Goal: Information Seeking & Learning: Learn about a topic

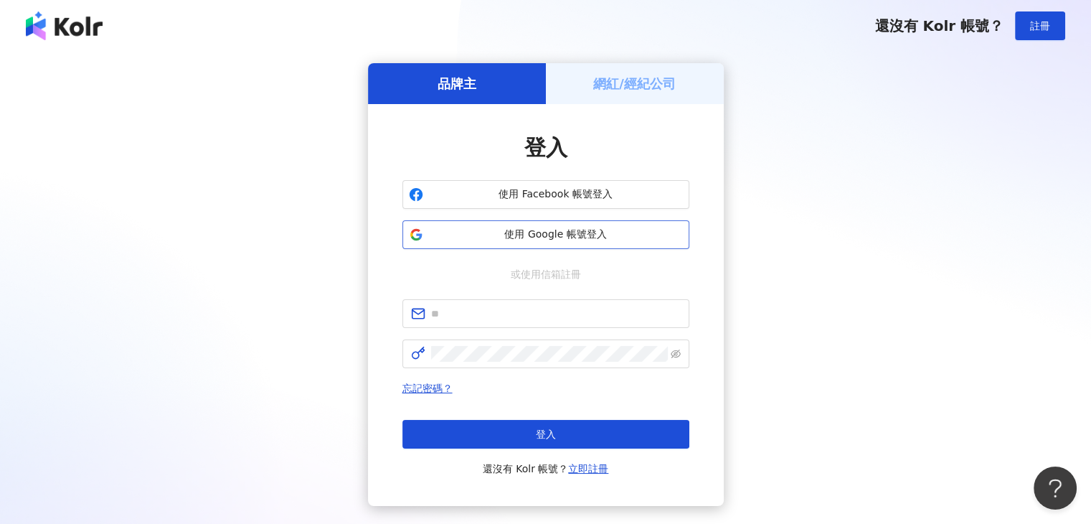
click at [656, 237] on span "使用 Google 帳號登入" at bounding box center [556, 234] width 254 height 14
click at [527, 233] on span "使用 Google 帳號登入" at bounding box center [556, 234] width 254 height 14
click at [564, 236] on span "使用 Google 帳號登入" at bounding box center [556, 234] width 254 height 14
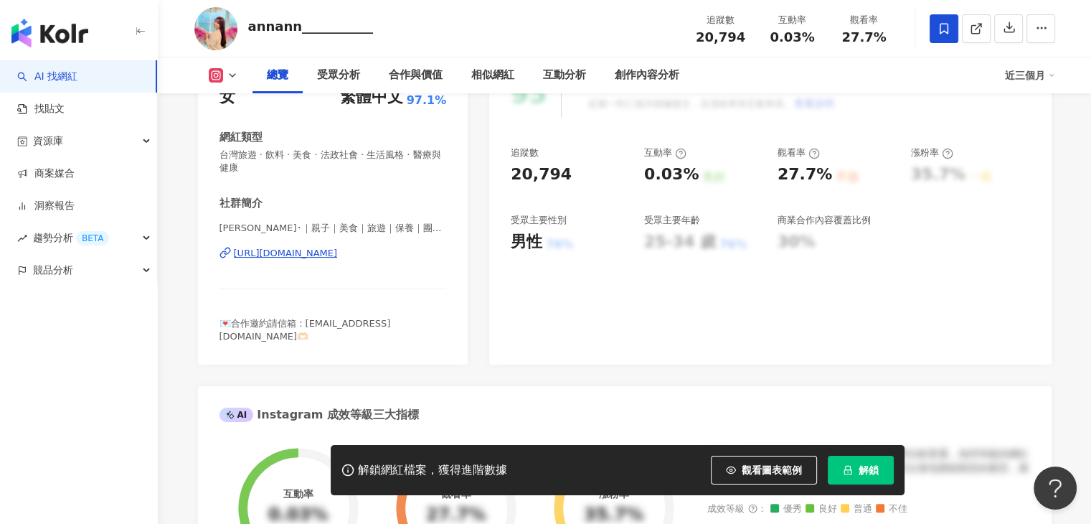
scroll to position [215, 0]
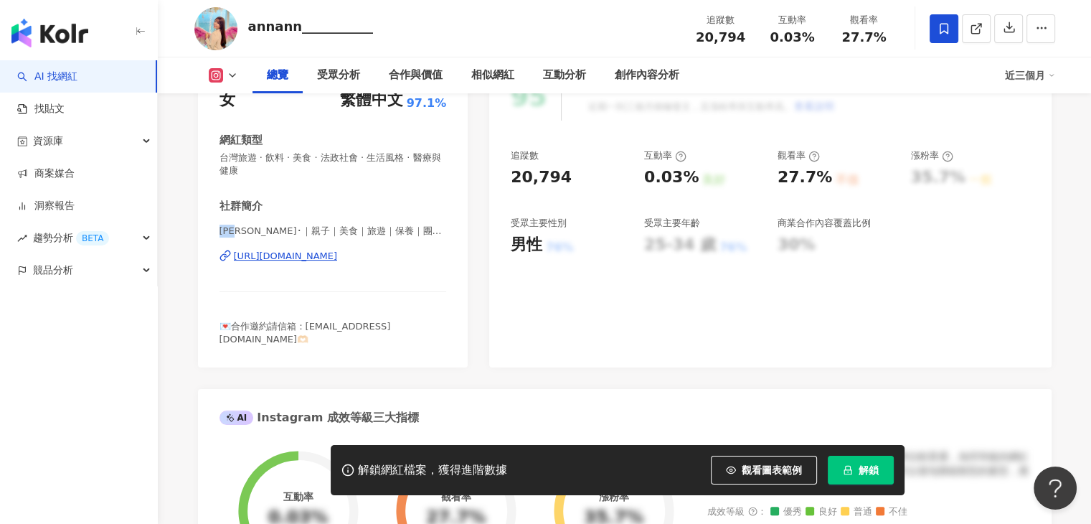
drag, startPoint x: 215, startPoint y: 230, endPoint x: 235, endPoint y: 233, distance: 19.7
click at [235, 233] on div "性別 女 主要語言 繁體中文 97.1% 網紅類型 台灣旅遊 · 飲料 · 美食 · 法政社會 · 生活風格 · 醫療與健康 社群簡介 Ann･ᴗ･｜親子｜美…" at bounding box center [333, 212] width 270 height 309
copy span "Ann"
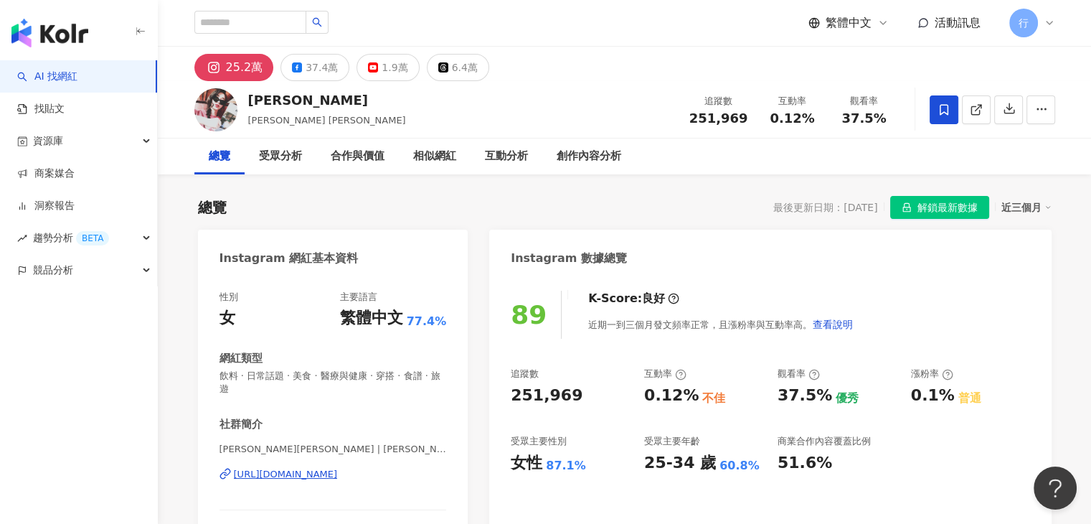
scroll to position [215, 0]
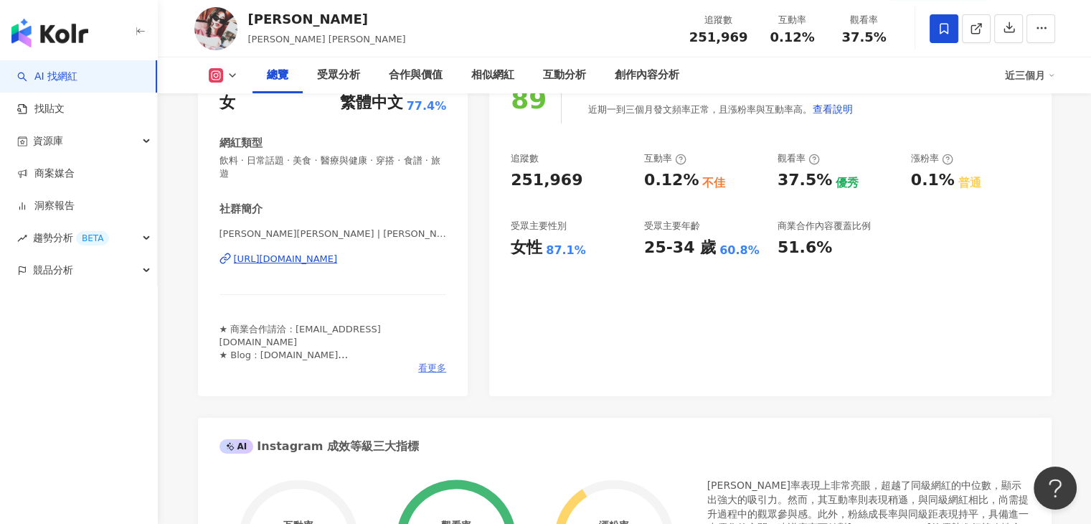
click at [437, 368] on span "看更多" at bounding box center [432, 368] width 28 height 13
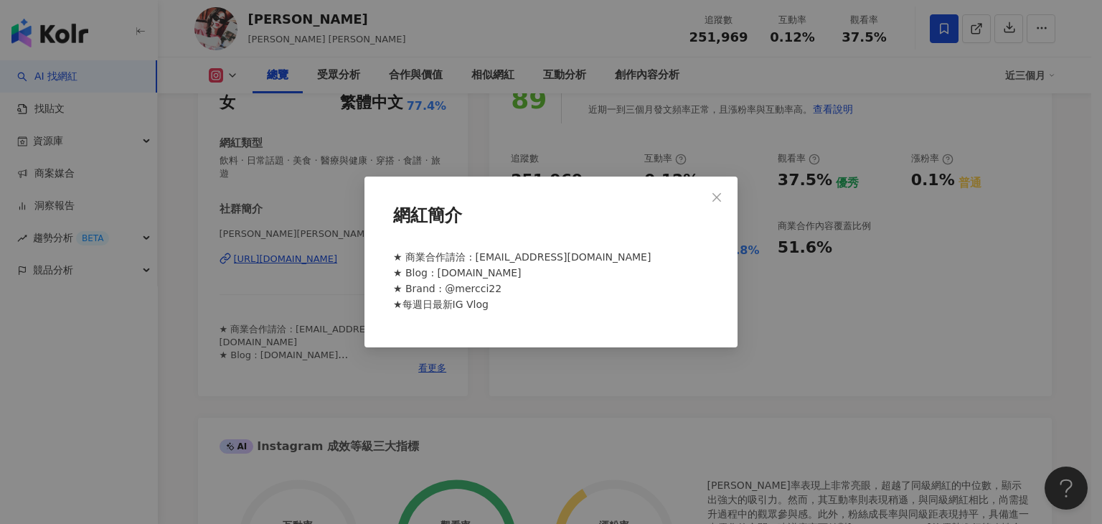
click at [507, 359] on div "網紅簡介 ★ 商業合作請洽 : pia1984121318@hotmail.com ★ Blog : www.hannah.tw ★ Brand : @mer…" at bounding box center [551, 262] width 1102 height 524
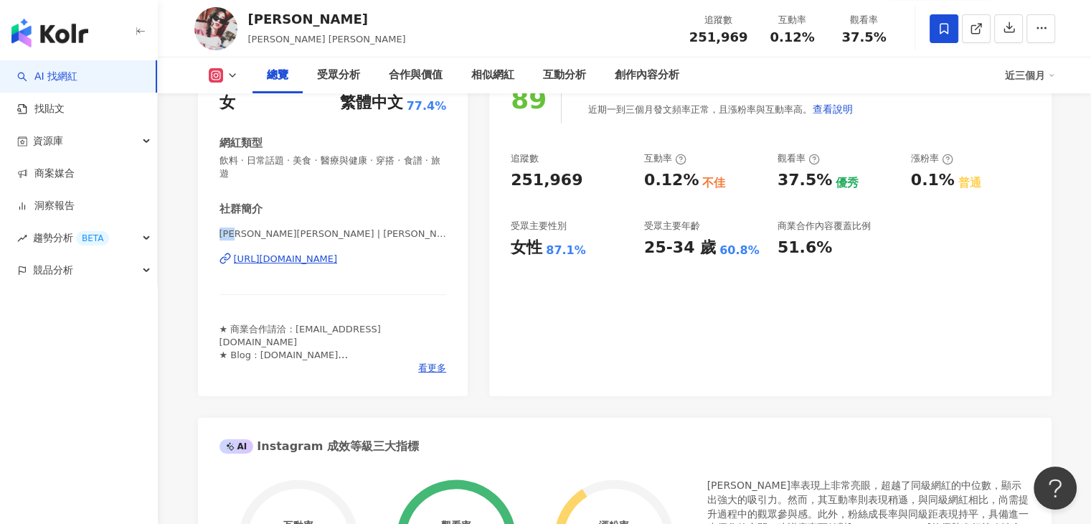
drag, startPoint x: 221, startPoint y: 236, endPoint x: 246, endPoint y: 230, distance: 25.8
click at [246, 230] on span "漢娜妞Hannah Yang | hannah_lovelife" at bounding box center [333, 233] width 227 height 13
copy span "漢娜妞"
drag, startPoint x: 296, startPoint y: 21, endPoint x: 250, endPoint y: 19, distance: 46.7
click at [250, 19] on div "楊碧甄" at bounding box center [327, 19] width 158 height 18
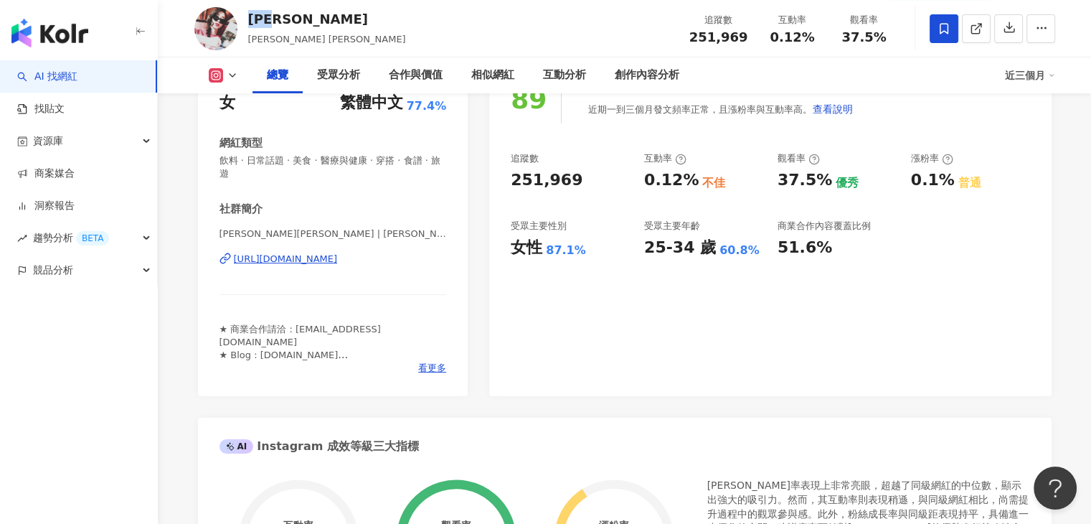
copy div "楊碧甄"
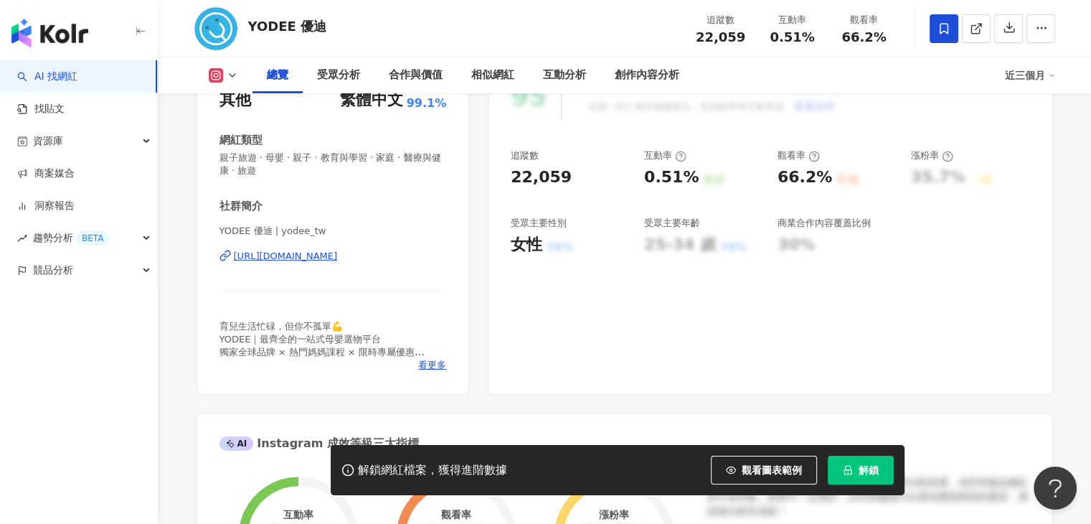
click at [432, 358] on div "育兒生活忙碌，但你不孤單💪 YODEE｜最齊全的一站式母嬰選物平台 獨家全球品牌 × 熱門媽媽課程 × 限時專屬優惠 👶 媽媽教室｜新品搶先看｜優惠懶人包通通…" at bounding box center [333, 339] width 227 height 39
click at [433, 359] on span "看更多" at bounding box center [432, 365] width 28 height 13
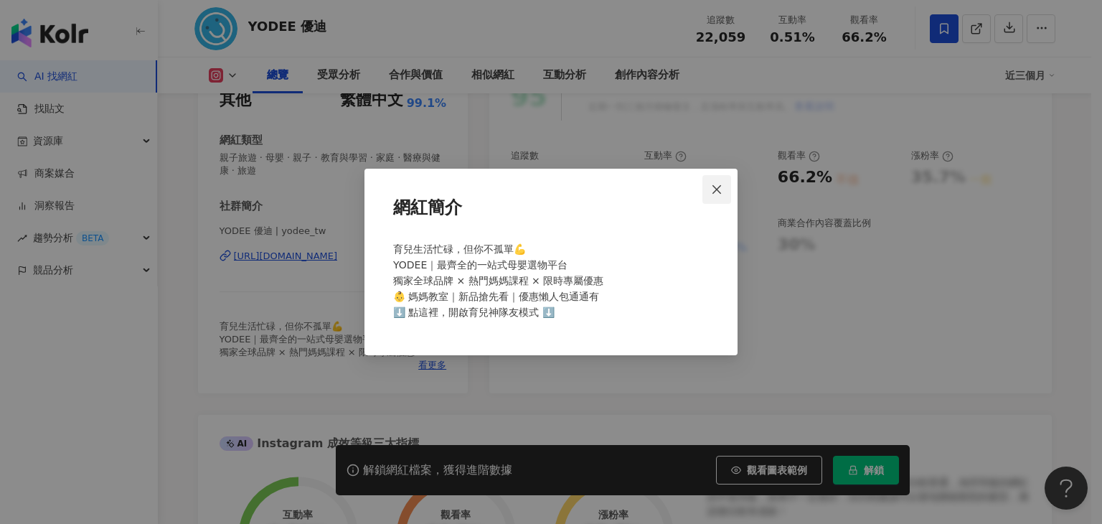
click at [720, 184] on icon "close" at bounding box center [716, 188] width 9 height 9
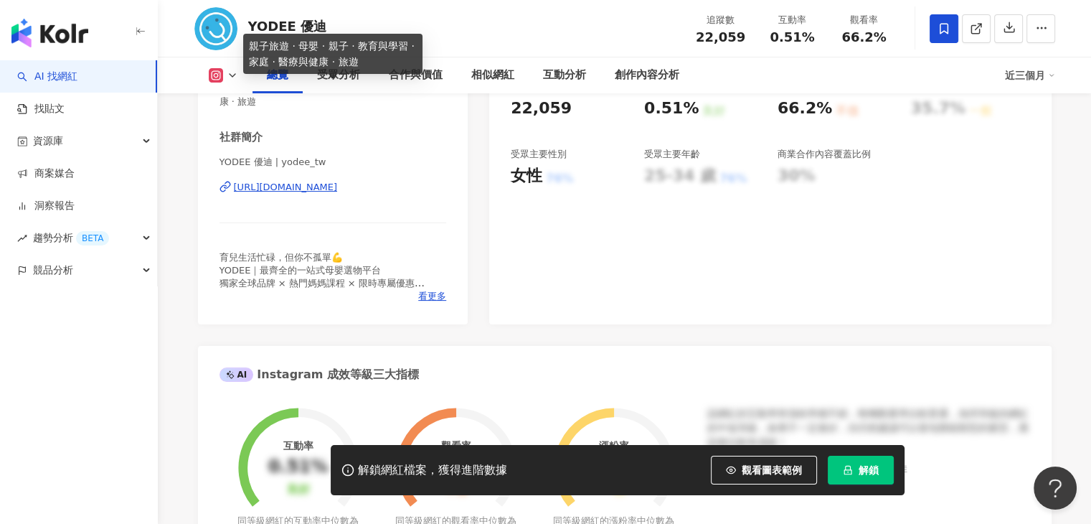
scroll to position [287, 0]
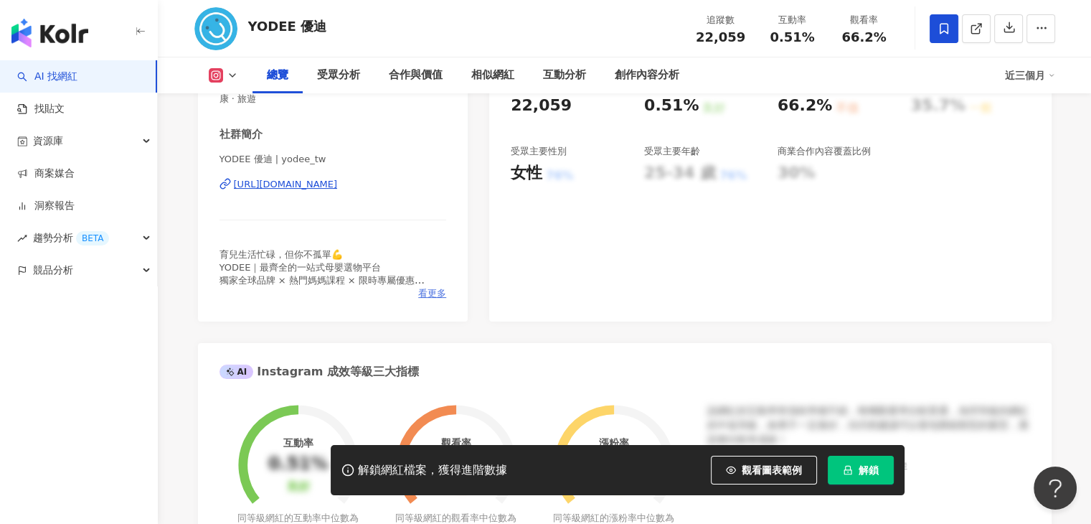
click at [435, 293] on span "看更多" at bounding box center [432, 293] width 28 height 13
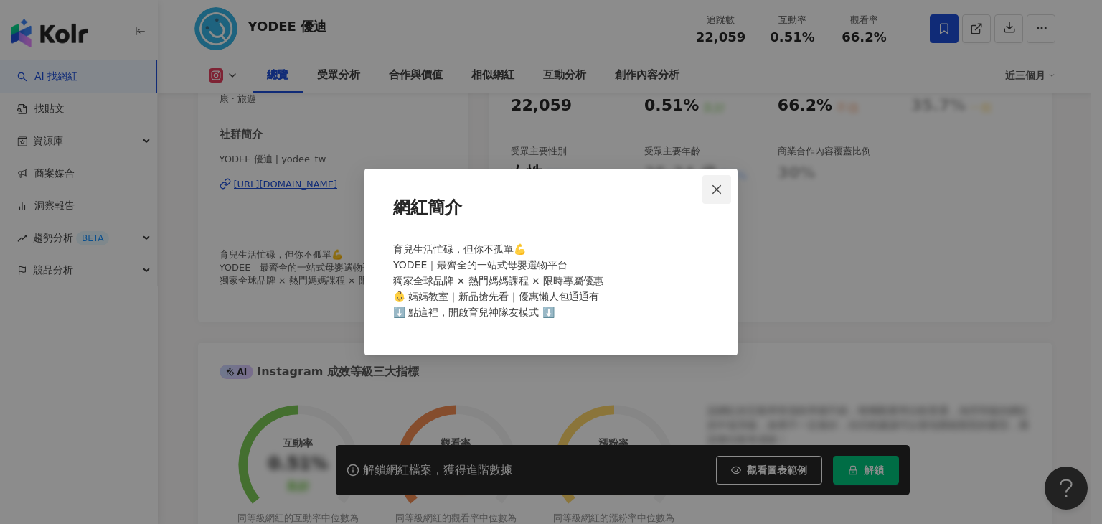
click at [710, 187] on span "Close" at bounding box center [716, 189] width 29 height 11
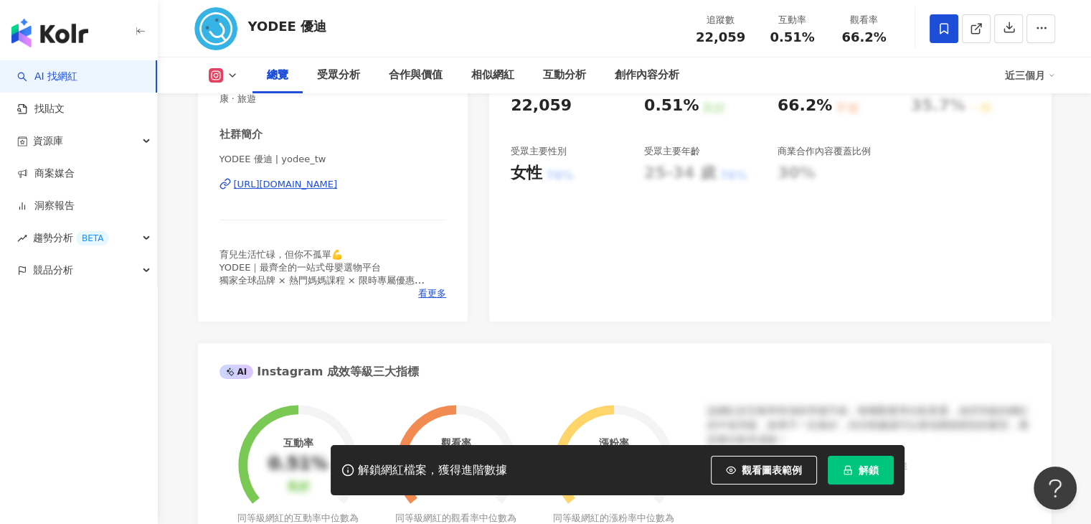
scroll to position [287, 0]
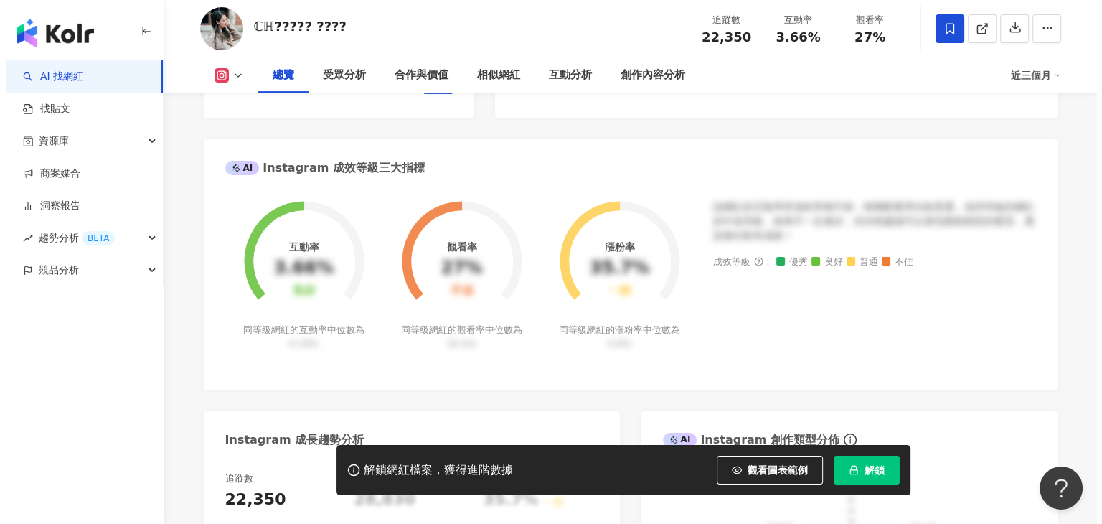
scroll to position [287, 0]
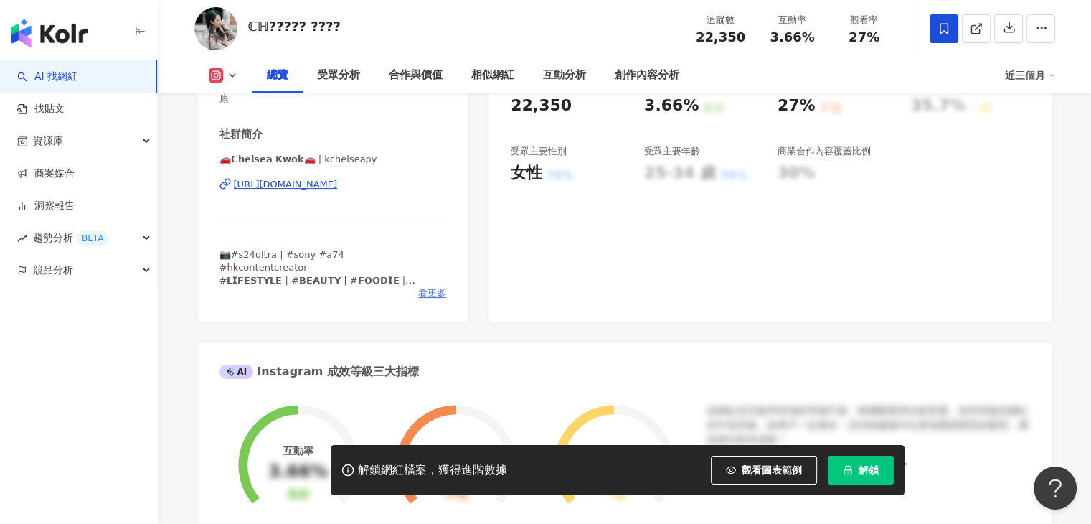
click at [425, 291] on span "看更多" at bounding box center [432, 293] width 28 height 13
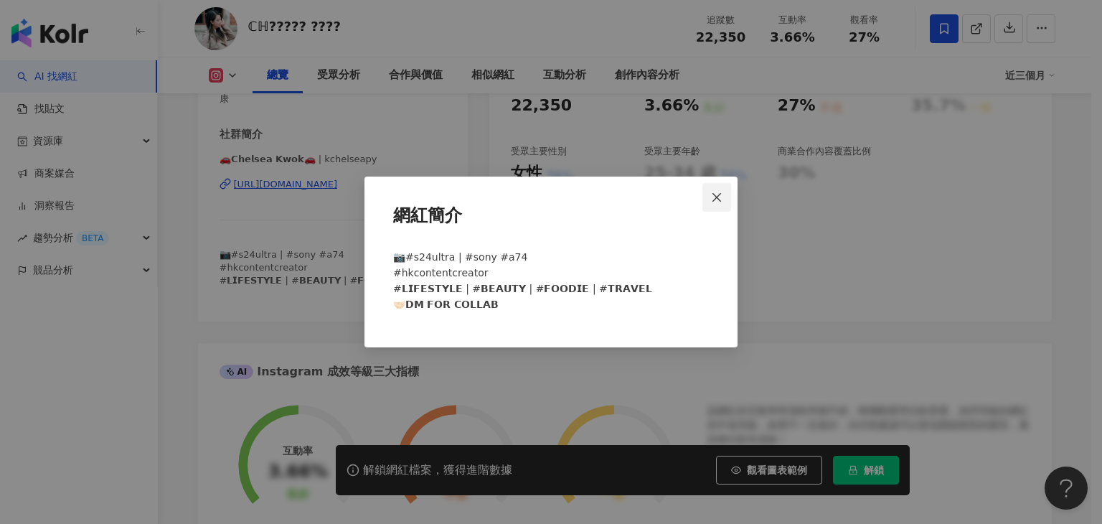
click at [715, 200] on icon "close" at bounding box center [716, 197] width 11 height 11
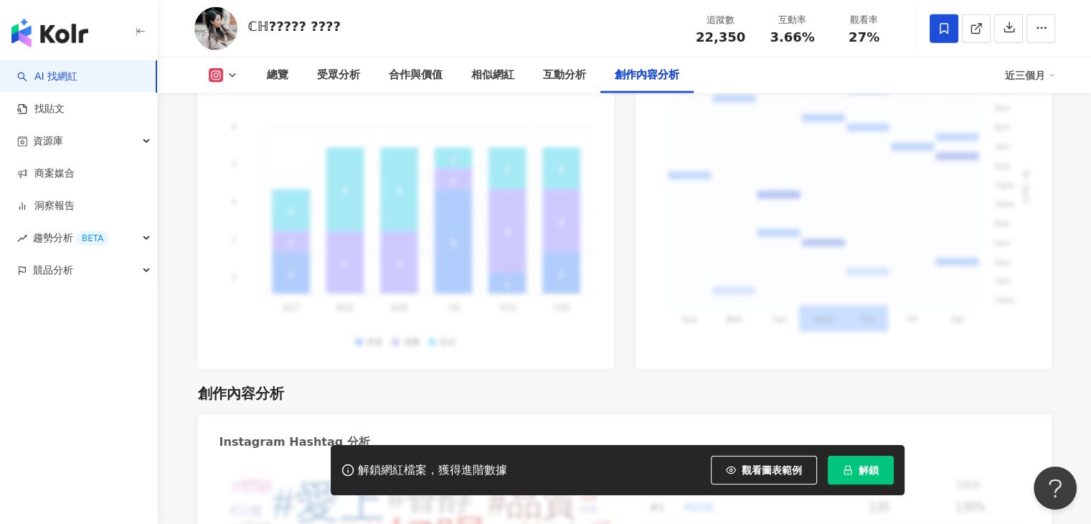
scroll to position [4448, 0]
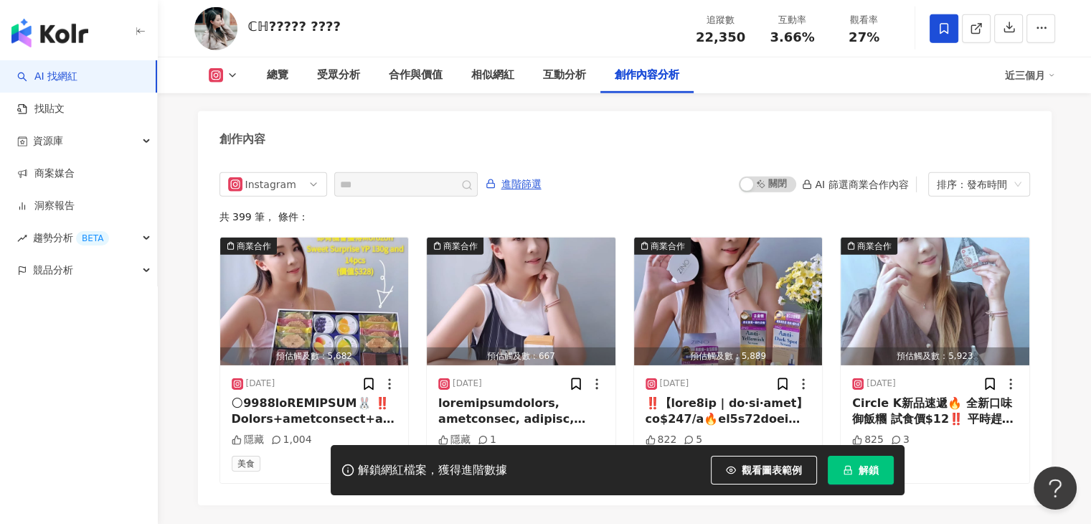
click at [237, 78] on icon at bounding box center [232, 75] width 11 height 11
click at [361, 124] on div "創作內容" at bounding box center [625, 134] width 854 height 47
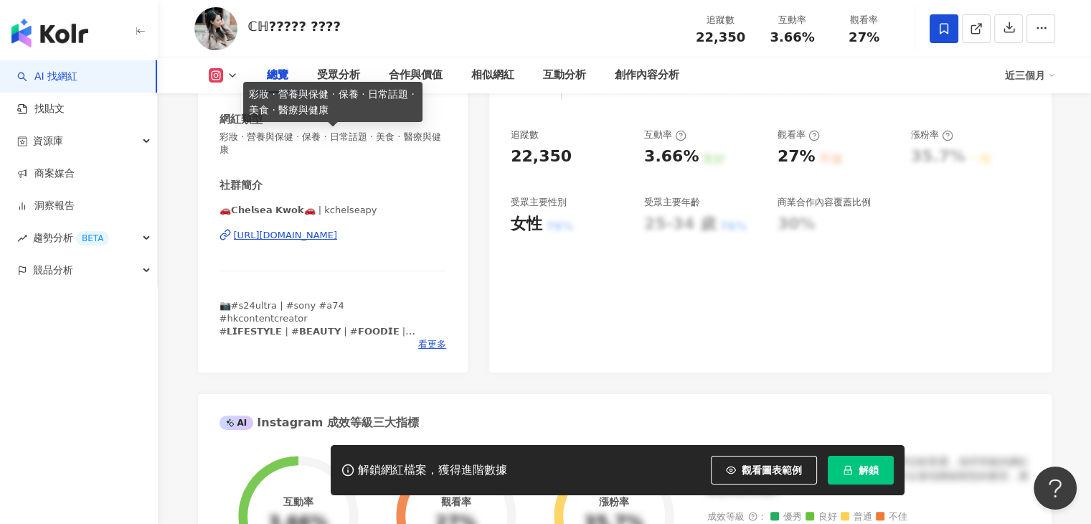
scroll to position [284, 0]
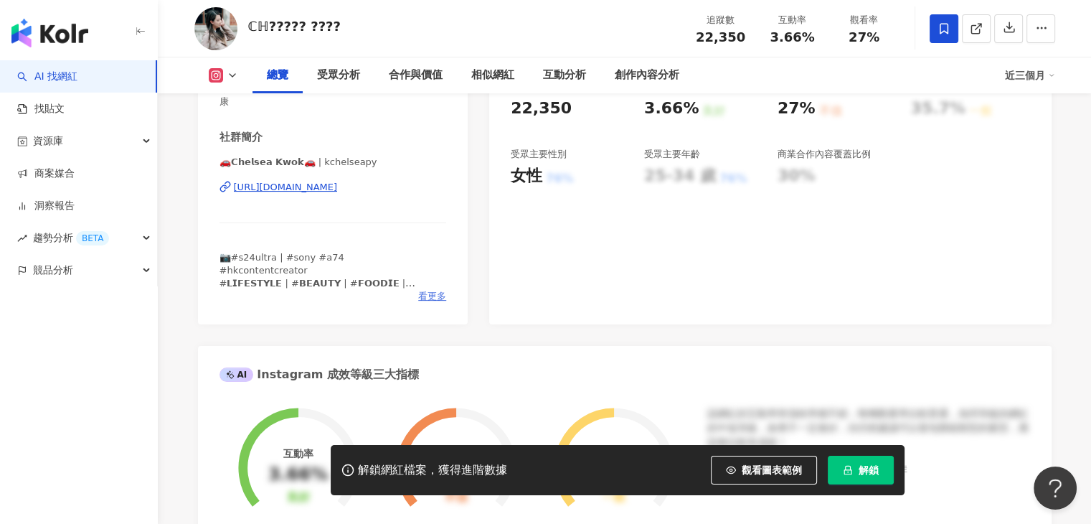
click at [425, 293] on span "看更多" at bounding box center [432, 296] width 28 height 13
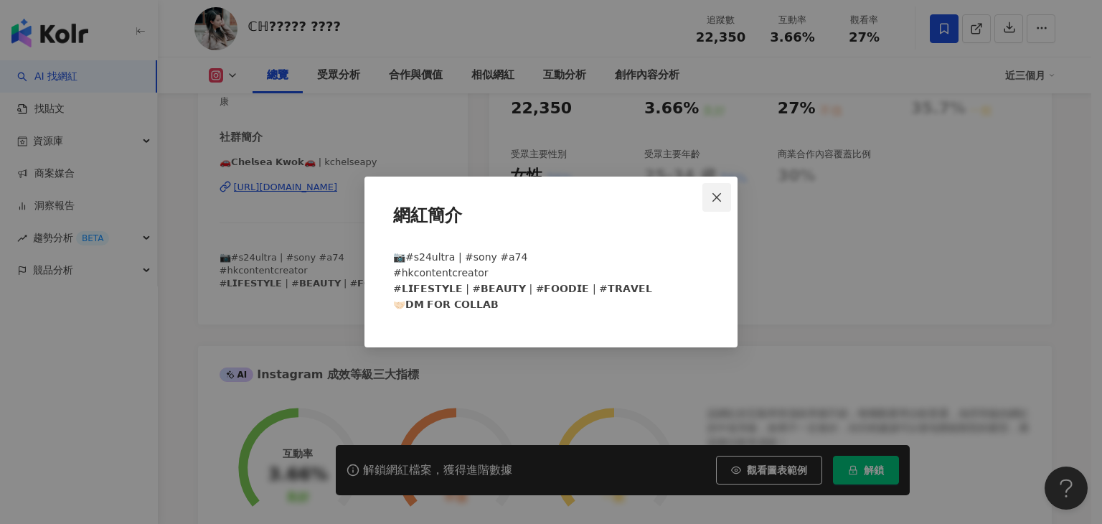
click at [715, 196] on icon "close" at bounding box center [716, 197] width 11 height 11
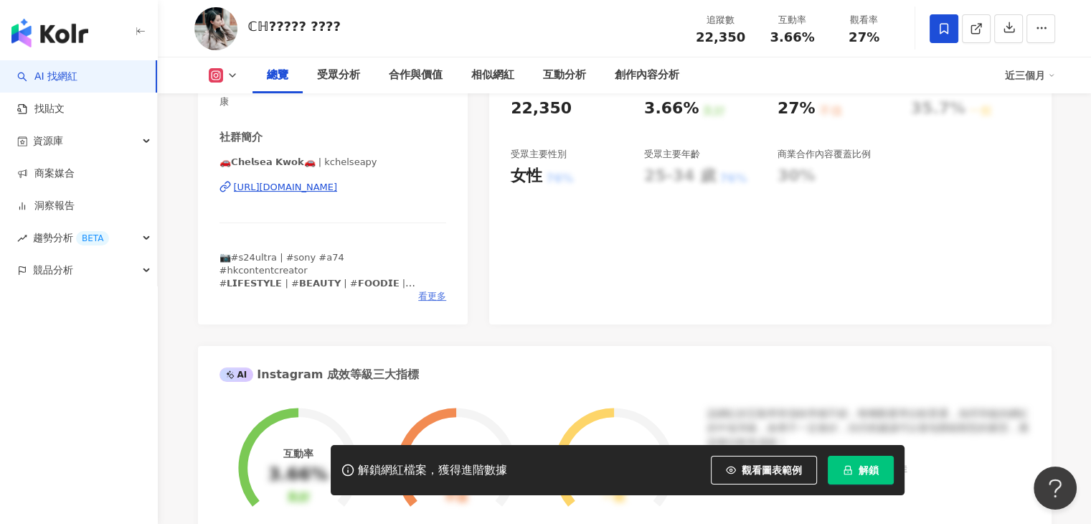
click at [425, 301] on span "看更多" at bounding box center [432, 296] width 28 height 13
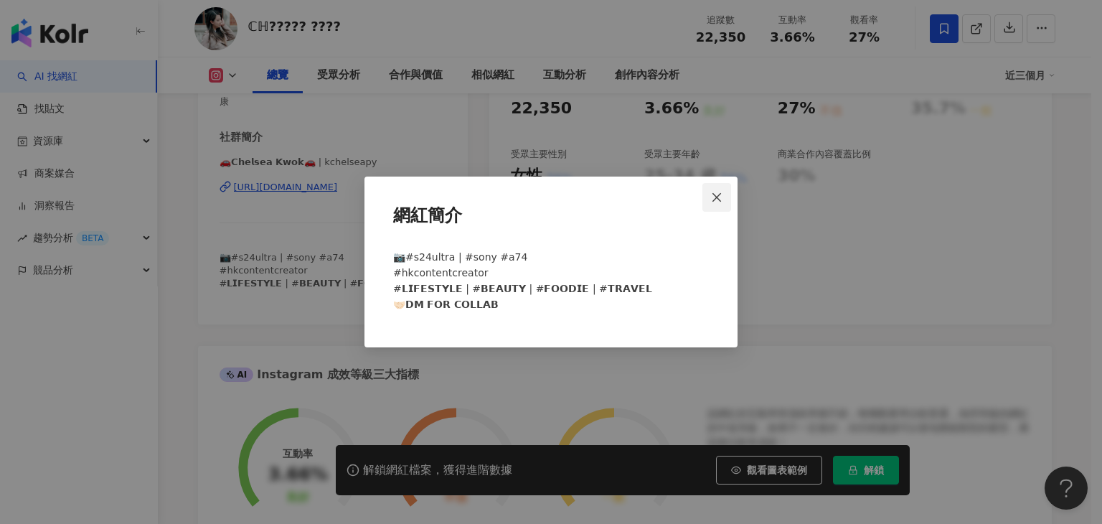
click at [713, 193] on icon "close" at bounding box center [716, 196] width 9 height 9
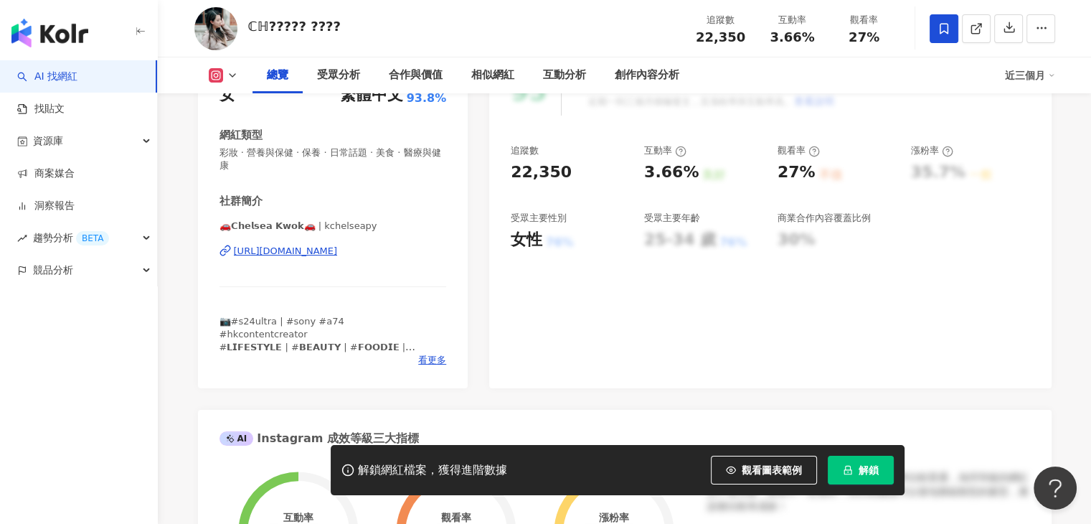
scroll to position [359, 0]
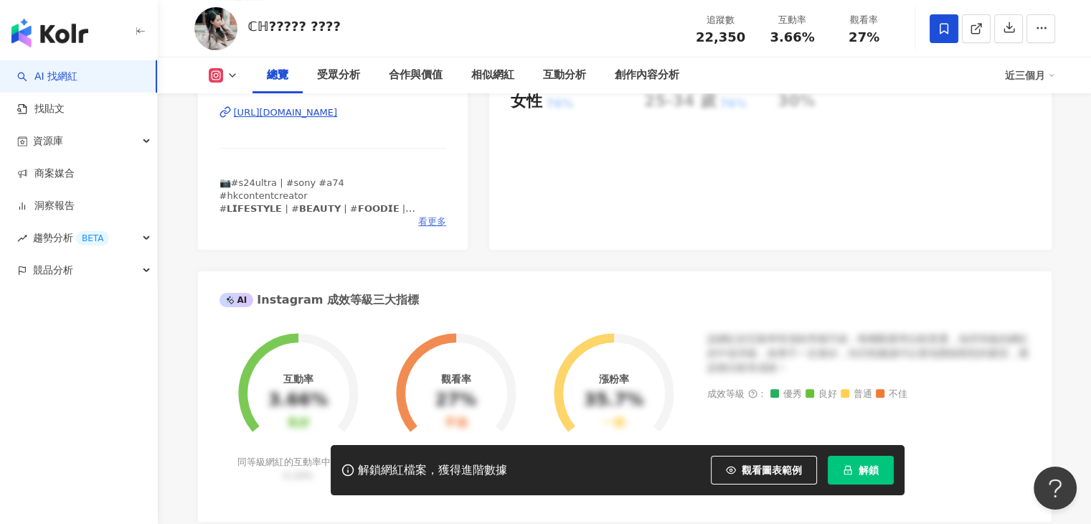
click at [443, 220] on span "看更多" at bounding box center [432, 221] width 28 height 13
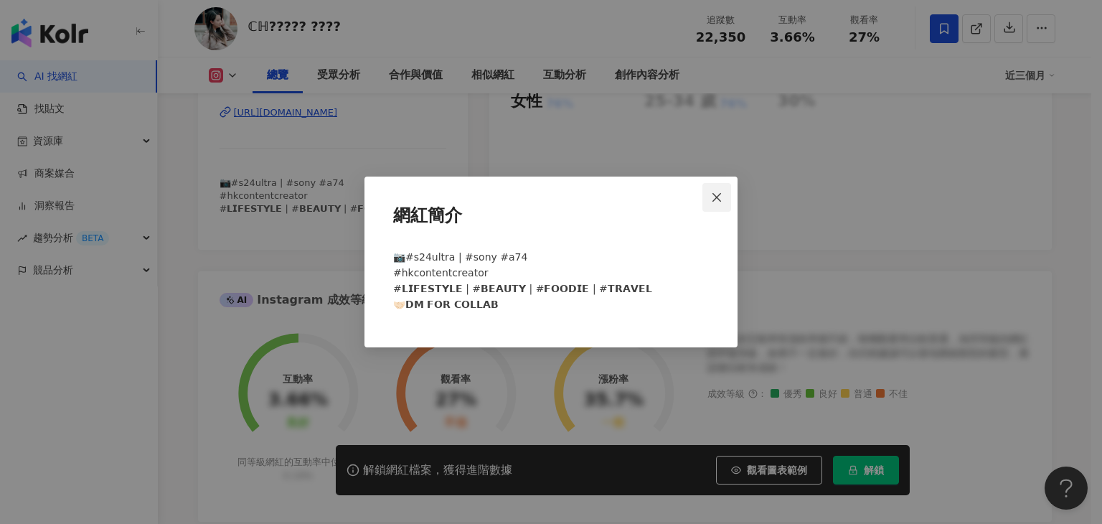
click at [725, 192] on span "Close" at bounding box center [716, 197] width 29 height 11
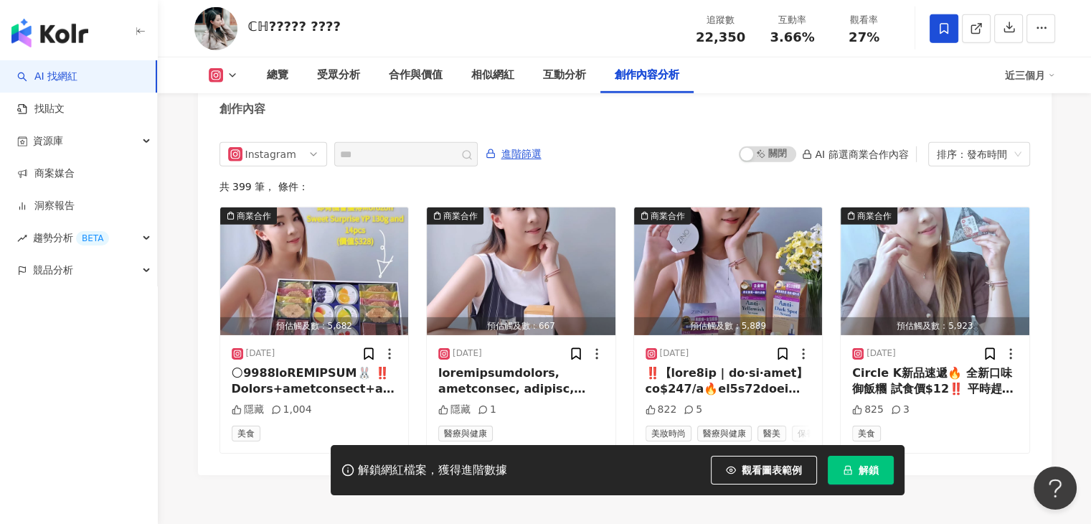
scroll to position [4374, 0]
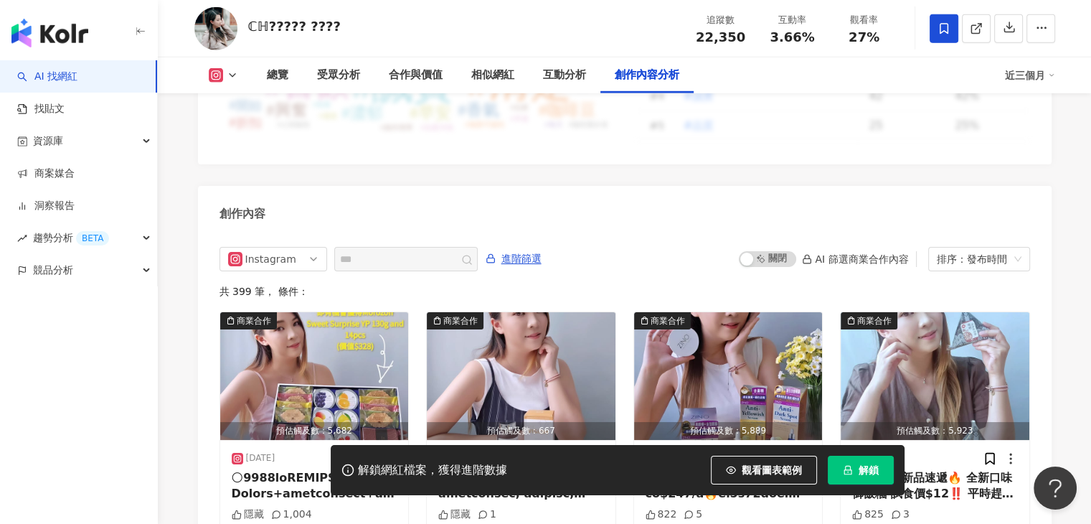
click at [227, 75] on icon at bounding box center [232, 75] width 11 height 11
click at [237, 133] on button "Threads" at bounding box center [245, 135] width 86 height 20
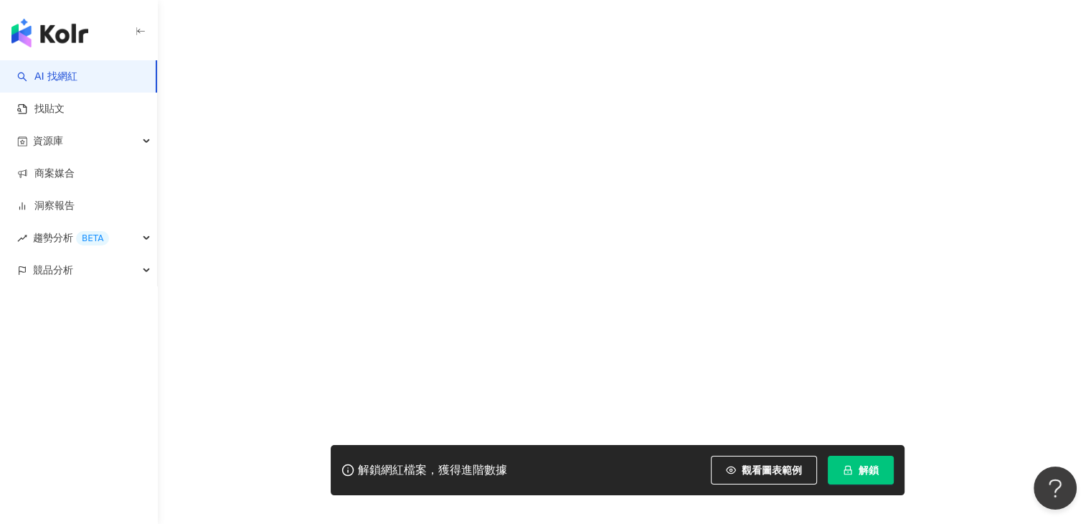
scroll to position [2782, 0]
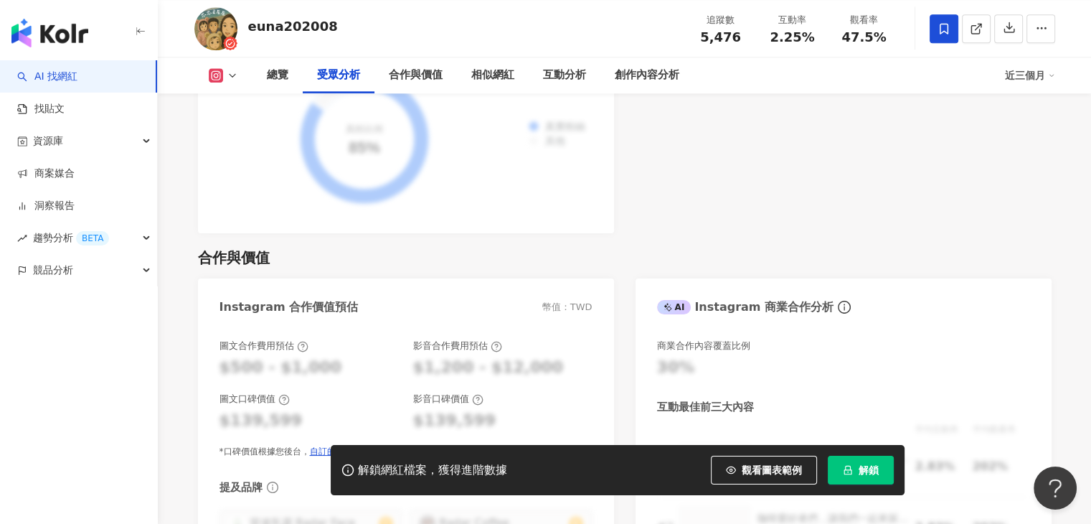
scroll to position [1722, 0]
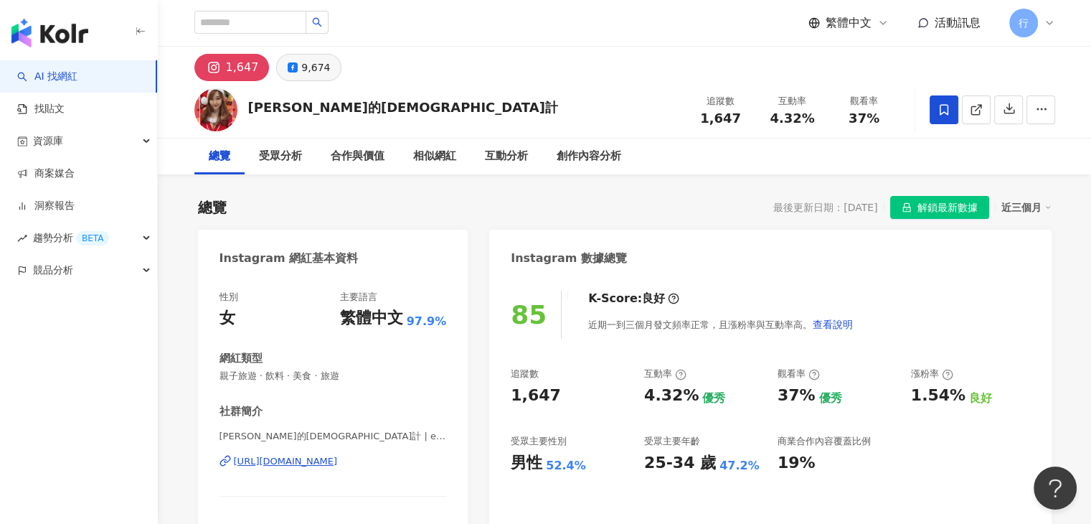
click at [301, 67] on div "9,674" at bounding box center [315, 67] width 29 height 20
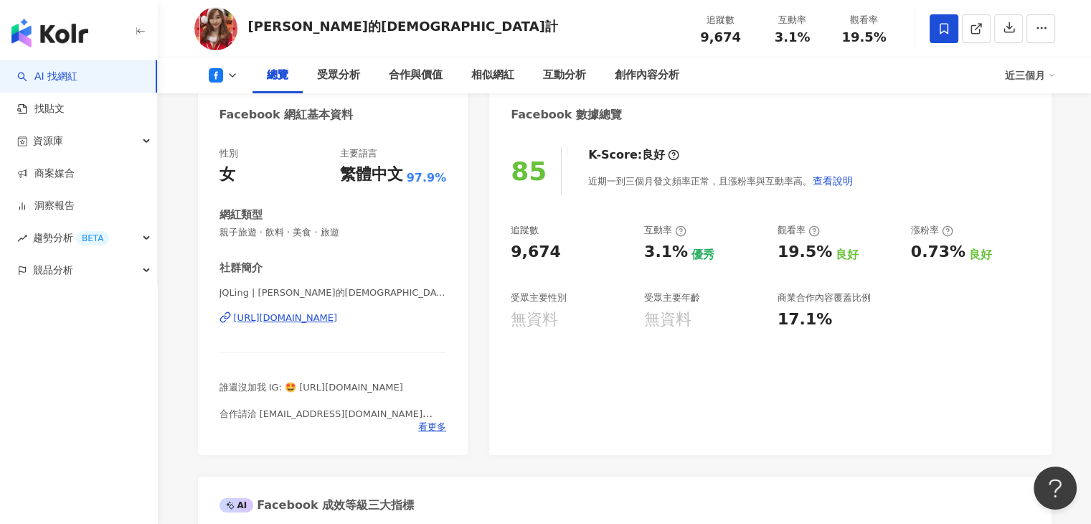
scroll to position [359, 0]
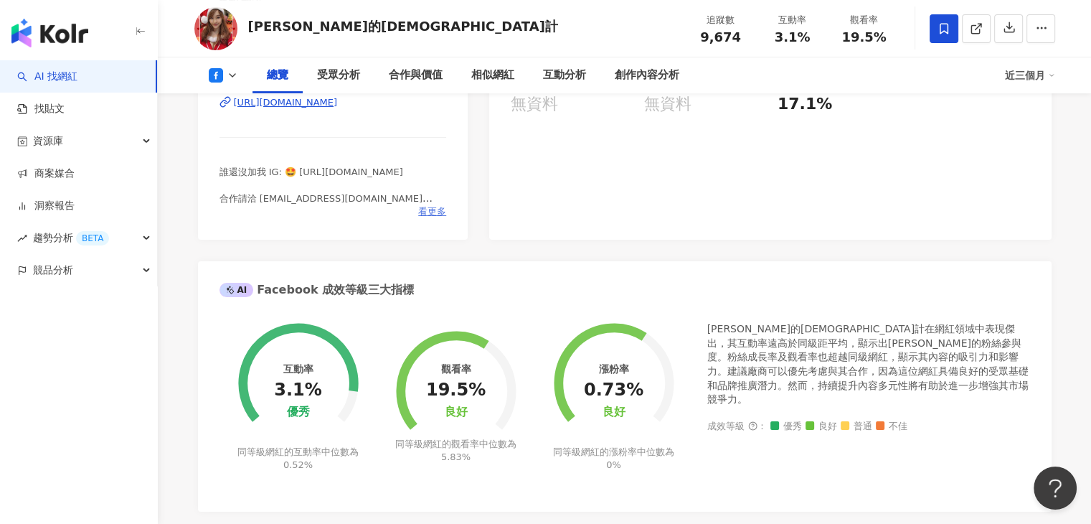
click at [430, 205] on span "看更多" at bounding box center [432, 211] width 28 height 13
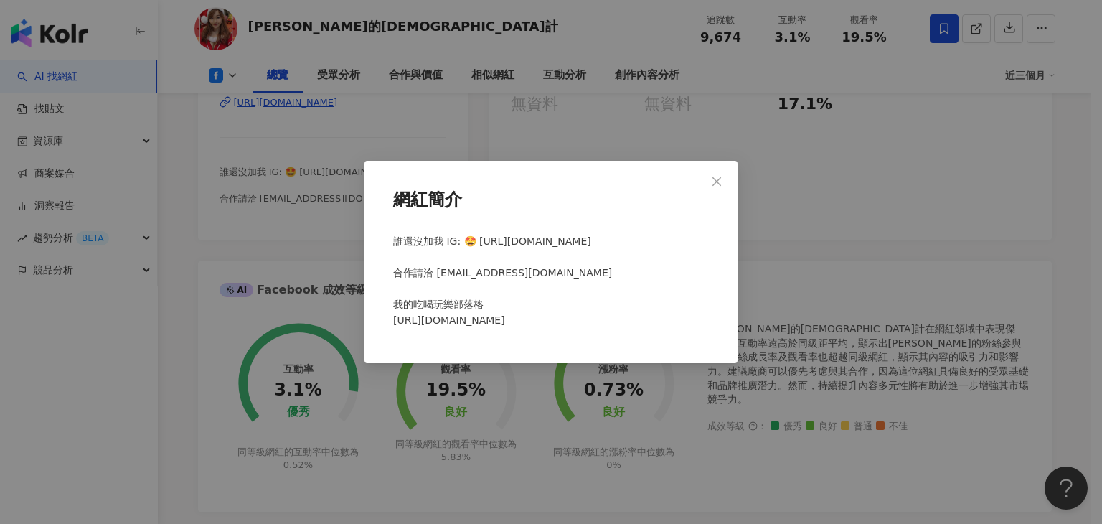
click at [296, 235] on div "網紅簡介 誰還沒加我 IG: 🤩 https://www.instagram.com/emontw 合作請洽 emontw@yahoo.com.tw 我的吃喝…" at bounding box center [551, 262] width 1102 height 524
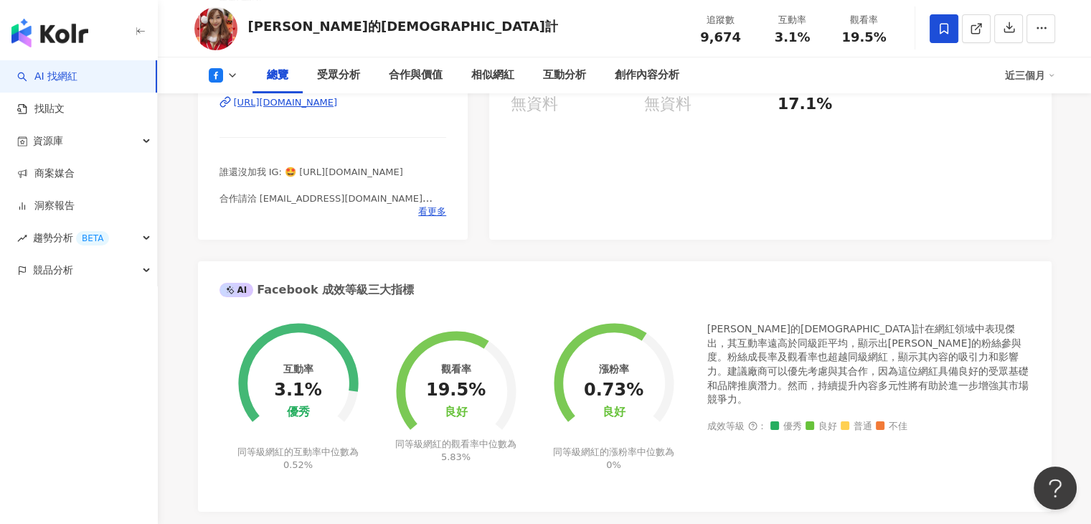
click at [227, 75] on icon at bounding box center [232, 75] width 11 height 11
click at [232, 105] on button "Instagram" at bounding box center [245, 102] width 86 height 20
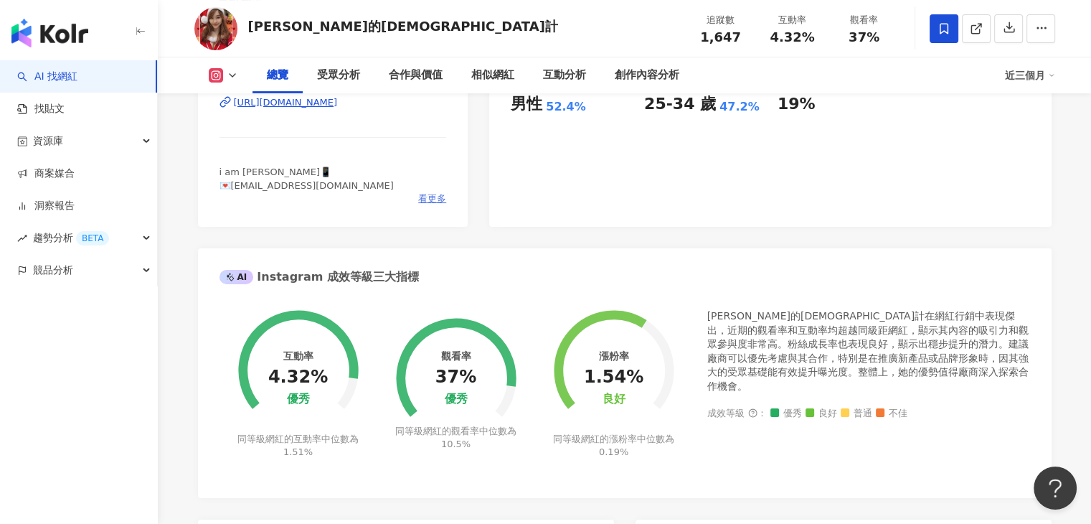
click at [438, 205] on span "看更多" at bounding box center [432, 198] width 28 height 13
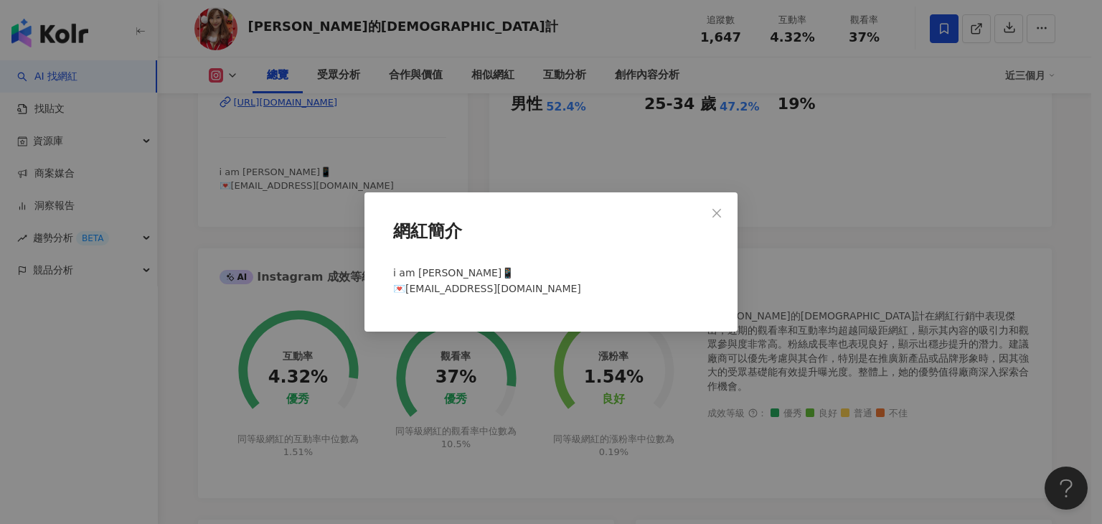
click at [463, 122] on div "網紅簡介 i am Jacqueline賈桂琳 📱 💌emontw@yahoo.com.tw" at bounding box center [551, 262] width 1102 height 524
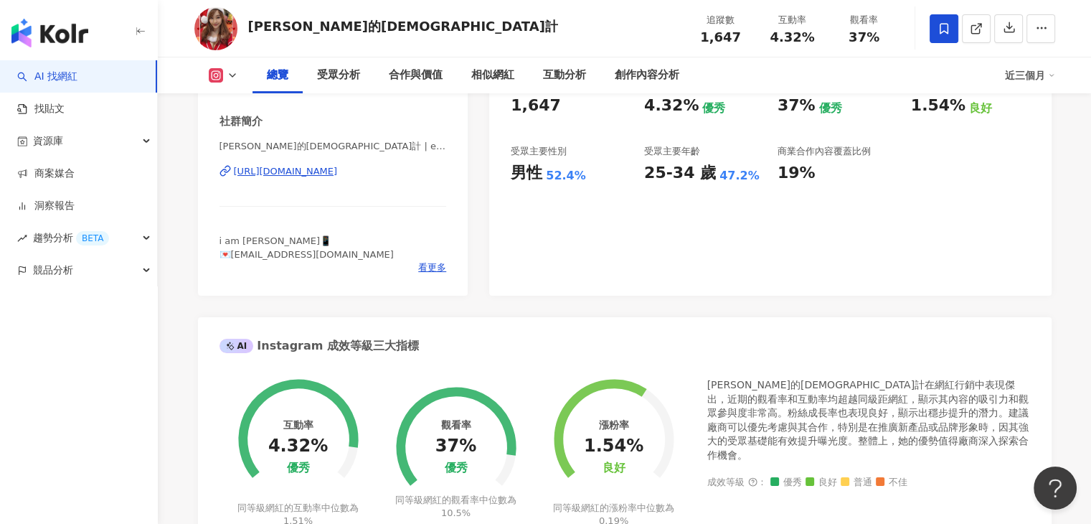
scroll to position [287, 0]
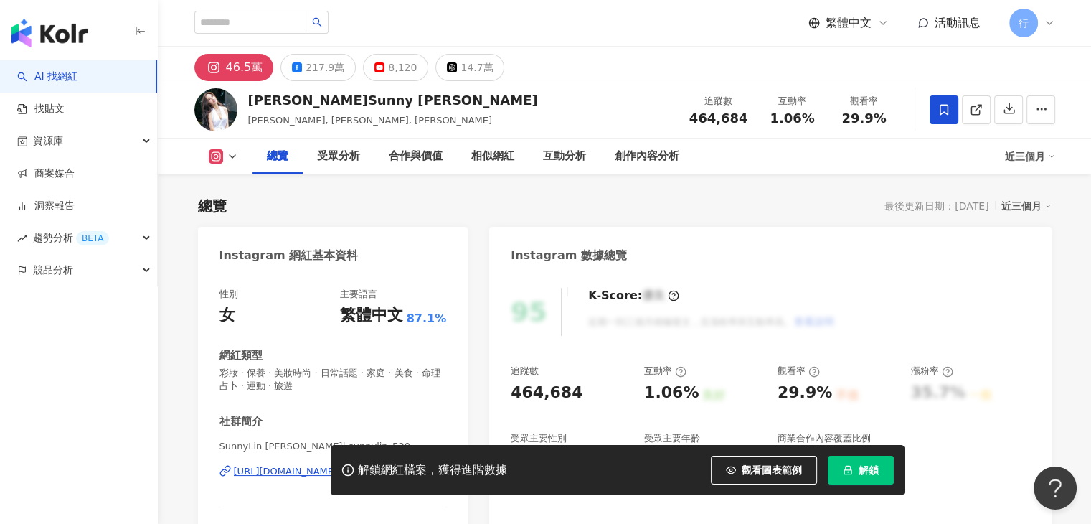
scroll to position [287, 0]
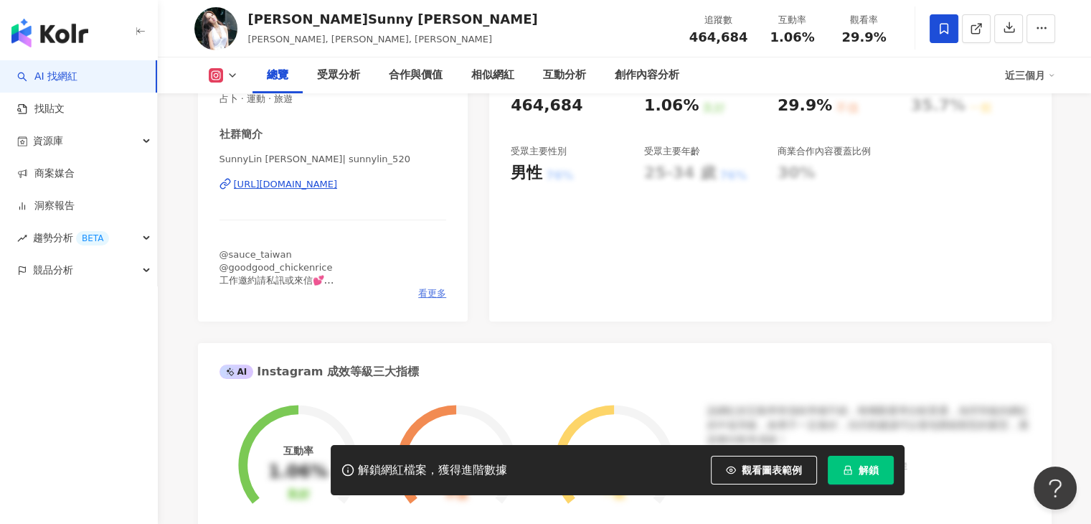
click at [438, 291] on span "看更多" at bounding box center [432, 293] width 28 height 13
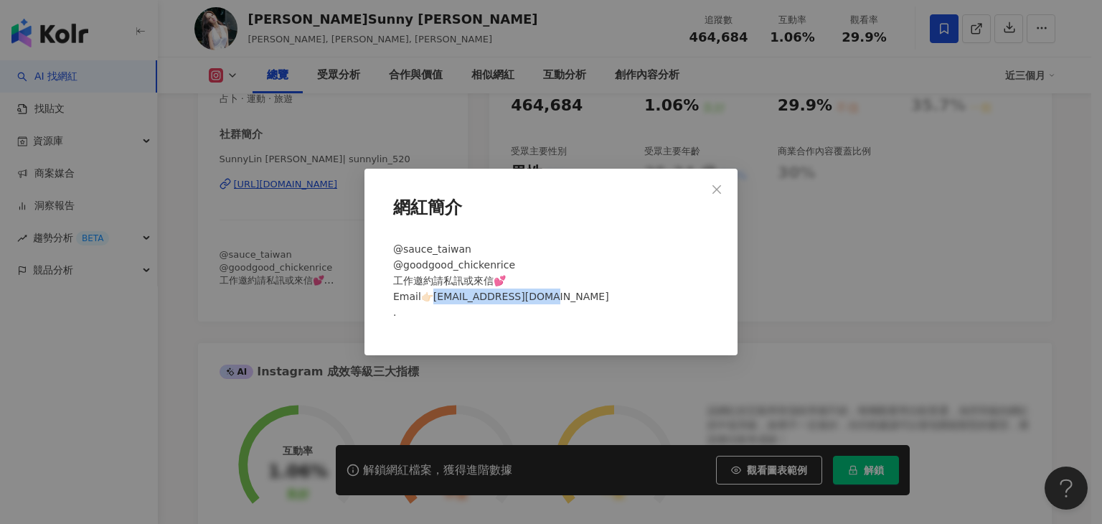
drag, startPoint x: 545, startPoint y: 295, endPoint x: 435, endPoint y: 299, distance: 110.6
click at [435, 299] on div "@sauce_taiwan @goodgood_chickenrice 工作邀約請私訊或來信💕 Email👉🏻[EMAIL_ADDRESS][DOMAIN_N…" at bounding box center [550, 286] width 327 height 103
copy span "nylinhu@gmail.com ."
click at [712, 189] on icon "close" at bounding box center [716, 189] width 11 height 11
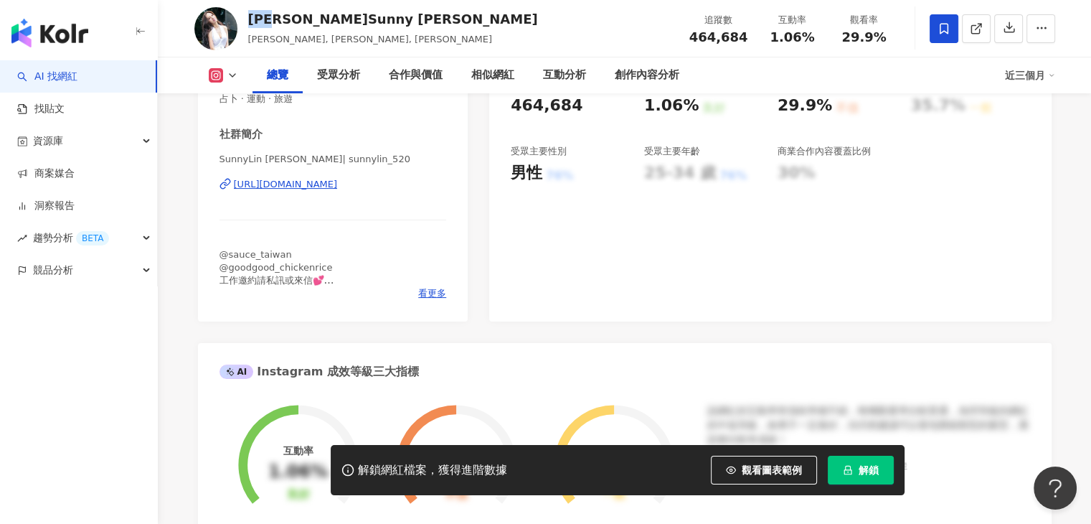
drag, startPoint x: 249, startPoint y: 29, endPoint x: 283, endPoint y: 24, distance: 34.1
click at [283, 24] on div "林采緹 Sunny Lin 林采緹, Sunny Lin, 林小晴" at bounding box center [393, 28] width 290 height 36
copy div "林采緹"
click at [432, 288] on span "看更多" at bounding box center [432, 293] width 28 height 13
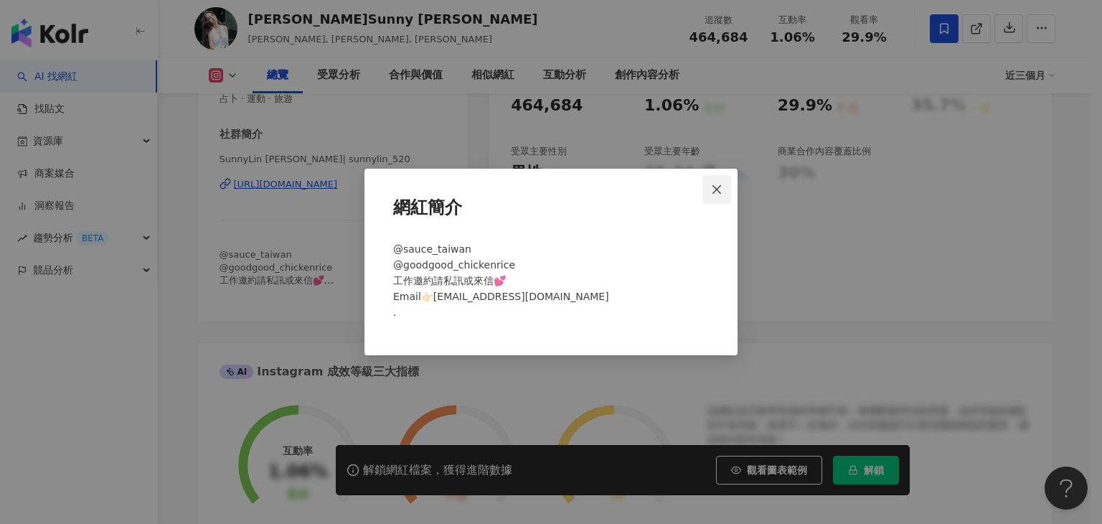
click at [717, 190] on icon "close" at bounding box center [716, 189] width 11 height 11
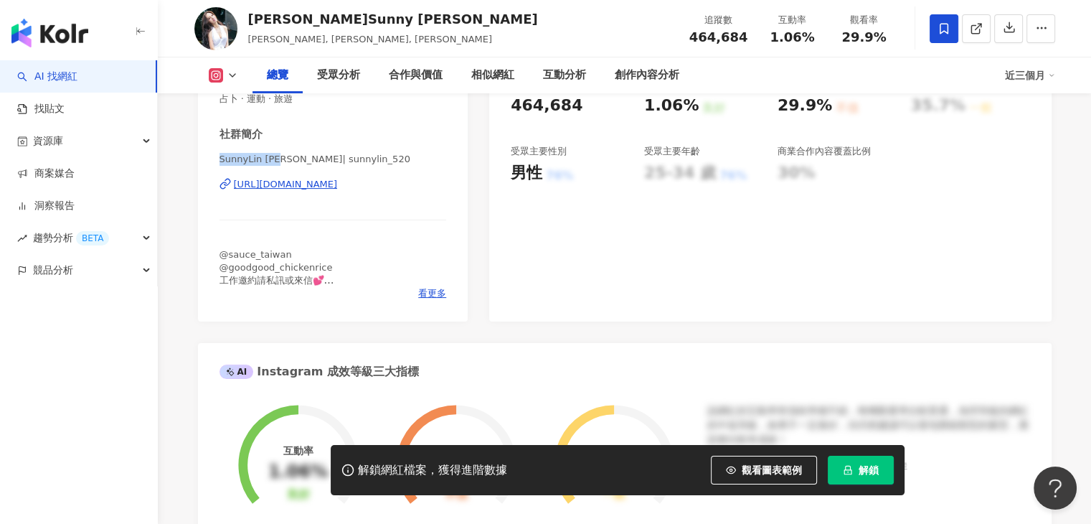
drag, startPoint x: 288, startPoint y: 158, endPoint x: 221, endPoint y: 164, distance: 67.7
click at [221, 164] on span "SunnyLin 林采緹 | sunnylin_520" at bounding box center [333, 159] width 227 height 13
copy span "SunnyLin 林采緹"
click at [383, 153] on span "SunnyLin 林采緹 | sunnylin_520" at bounding box center [333, 159] width 227 height 13
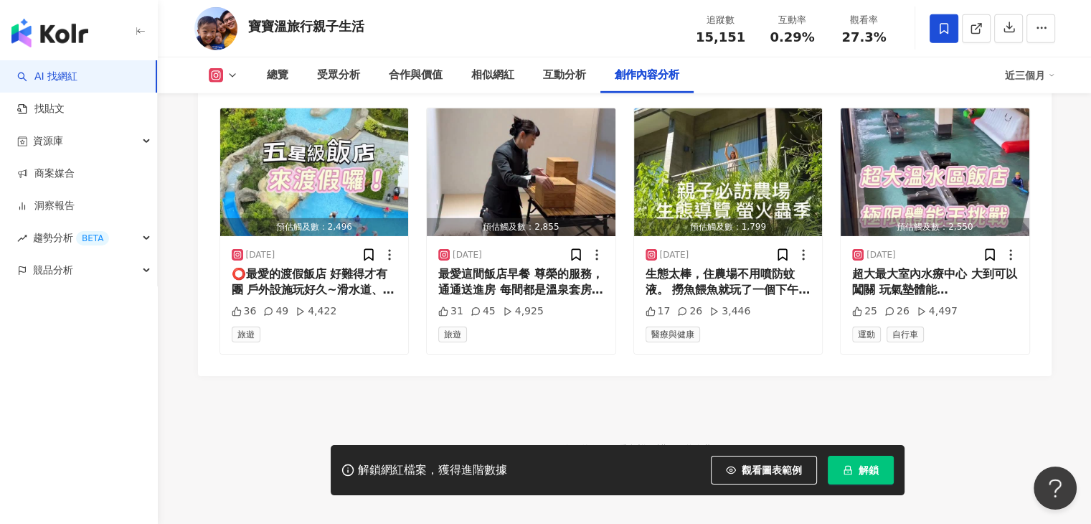
scroll to position [4457, 0]
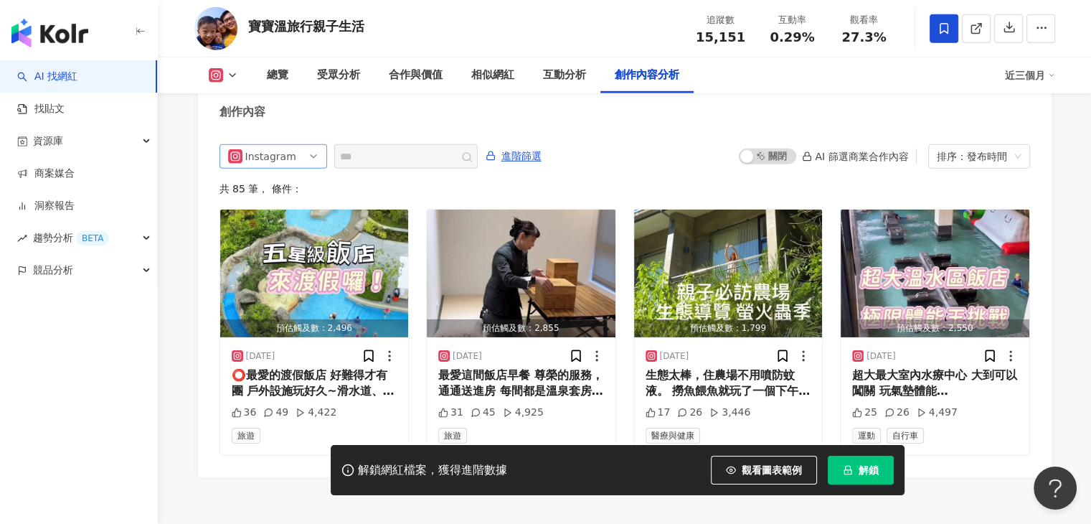
click at [304, 145] on span "Instagram" at bounding box center [273, 156] width 90 height 23
click at [286, 227] on div "Facebook" at bounding box center [271, 235] width 47 height 16
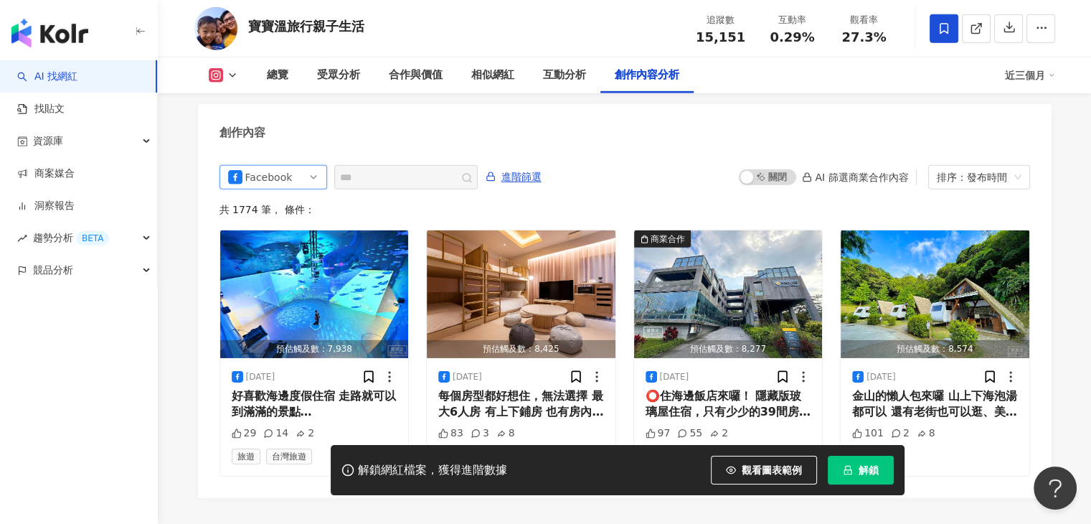
click at [225, 75] on button at bounding box center [223, 75] width 58 height 14
click at [244, 137] on button "Facebook" at bounding box center [245, 135] width 86 height 20
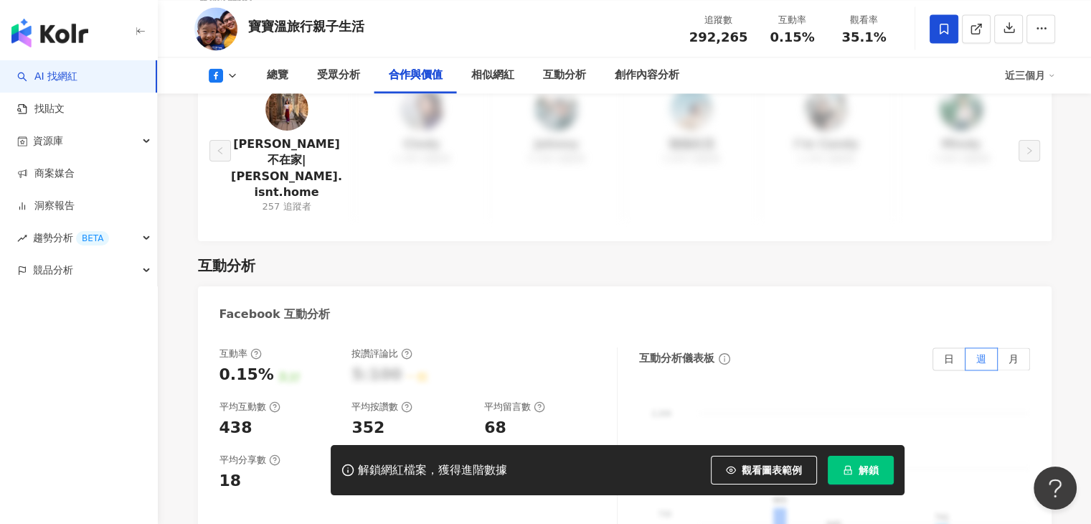
scroll to position [1888, 0]
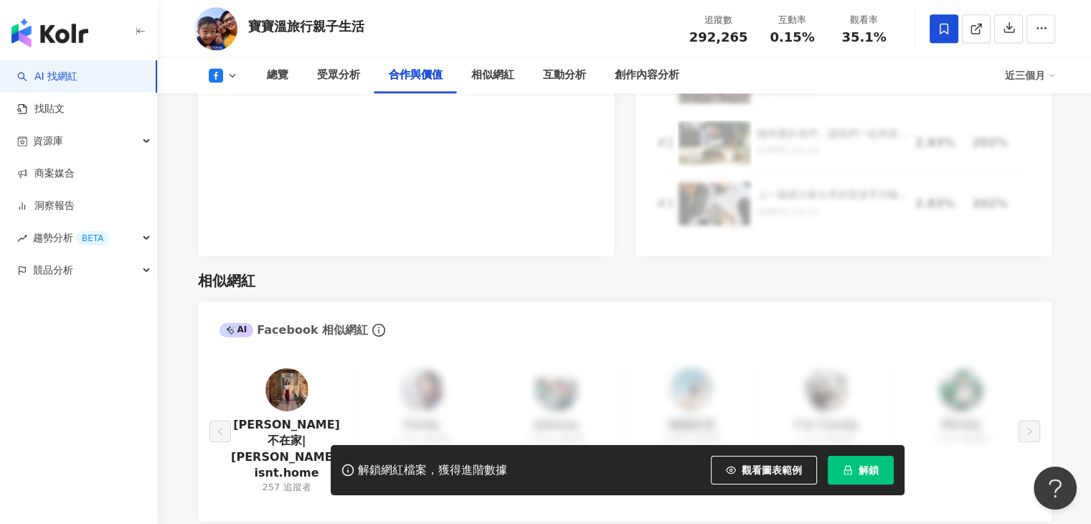
click at [232, 77] on icon at bounding box center [232, 75] width 11 height 11
click at [313, 178] on div "圖文合作費用預估 $500 - $1,000 影音合作費用預估 $1,200 - $12,000 圖文口碑價值 $139,599 影音口碑價值 $139,59…" at bounding box center [406, 98] width 416 height 316
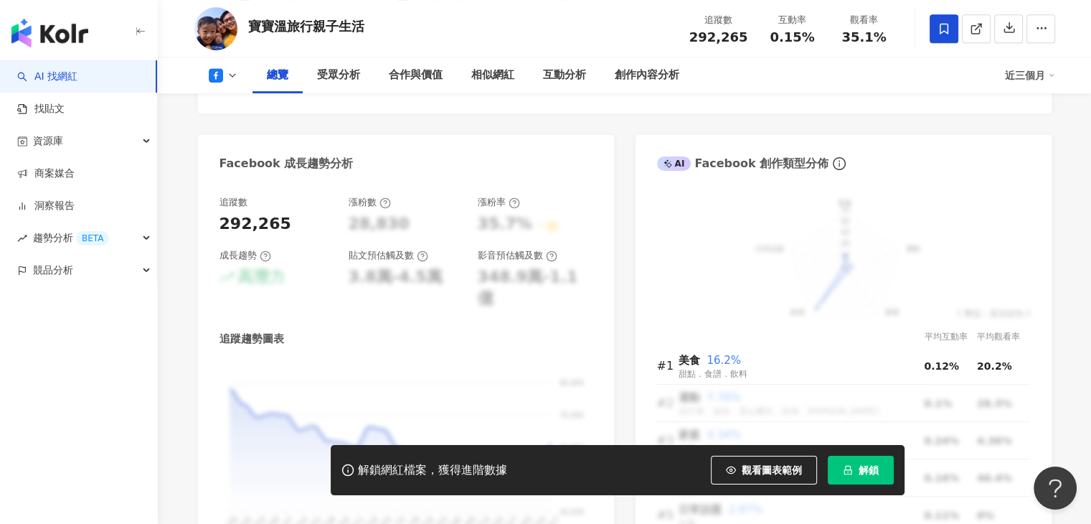
scroll to position [382, 0]
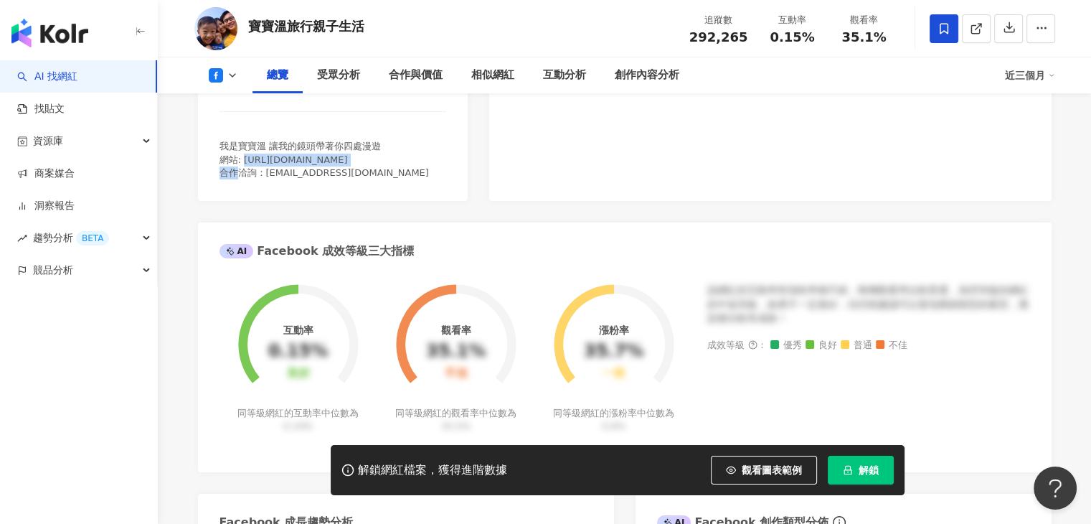
drag, startPoint x: 350, startPoint y: 161, endPoint x: 243, endPoint y: 161, distance: 106.9
click at [243, 161] on div "我是寶寶溫 讓我的鏡頭帶著你四處漫遊 網站: https://bobowin.blog/ 合作洽詢：bobowingreg@gmail.com" at bounding box center [333, 159] width 227 height 39
copy span "https://bobowin.blog/"
click at [397, 168] on div "我是寶寶溫 讓我的鏡頭帶著你四處漫遊 網站: https://bobowin.blog/ 合作洽詢：bobowingreg@gmail.com" at bounding box center [333, 159] width 227 height 39
click at [230, 72] on icon at bounding box center [232, 75] width 11 height 11
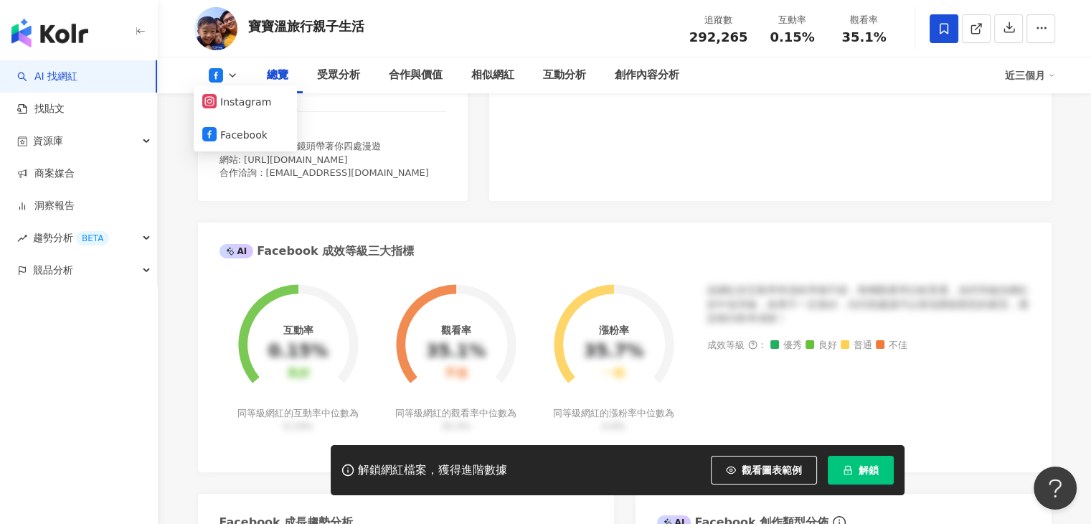
click at [395, 176] on div "我是寶寶溫 讓我的鏡頭帶著你四處漫遊 網站: https://bobowin.blog/ 合作洽詢：bobowingreg@gmail.com" at bounding box center [333, 159] width 227 height 39
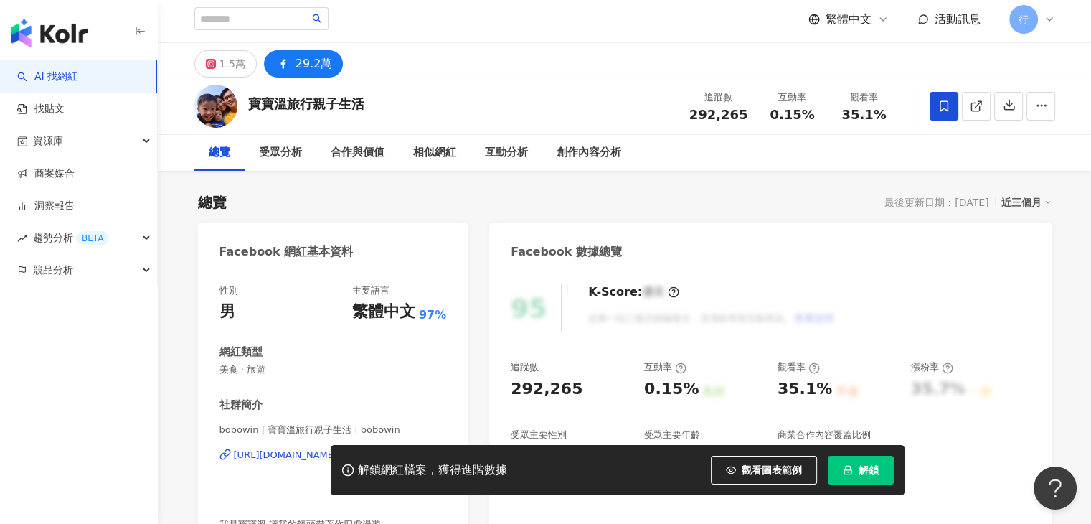
scroll to position [0, 0]
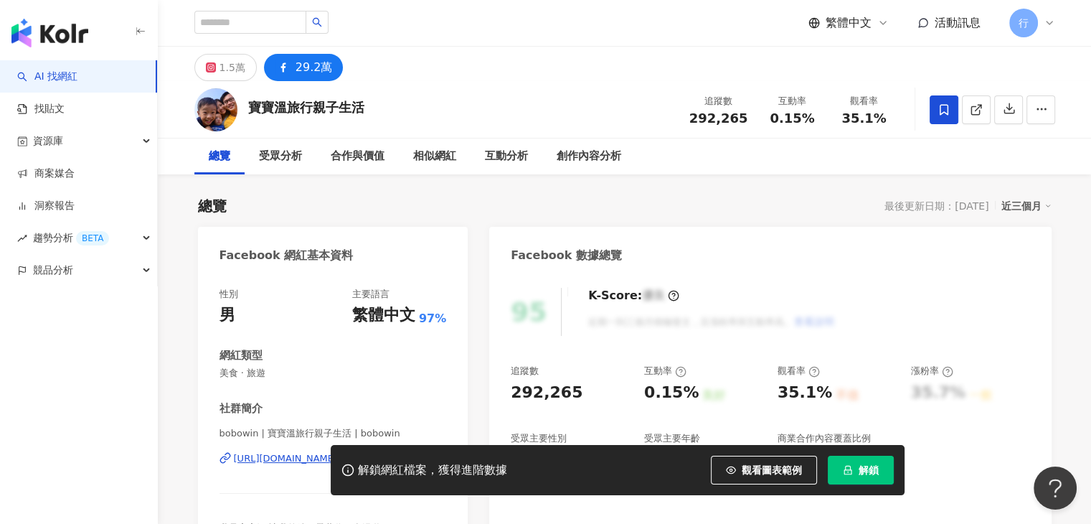
drag, startPoint x: 297, startPoint y: 461, endPoint x: 263, endPoint y: 461, distance: 33.7
click at [263, 461] on div "解鎖網紅檔案，獲得進階數據 觀看圖表範例 解鎖" at bounding box center [545, 470] width 1091 height 50
click at [264, 461] on div "解鎖網紅檔案，獲得進階數據 觀看圖表範例 解鎖" at bounding box center [545, 470] width 1091 height 50
click at [293, 460] on div "解鎖網紅檔案，獲得進階數據 觀看圖表範例 解鎖" at bounding box center [545, 470] width 1091 height 50
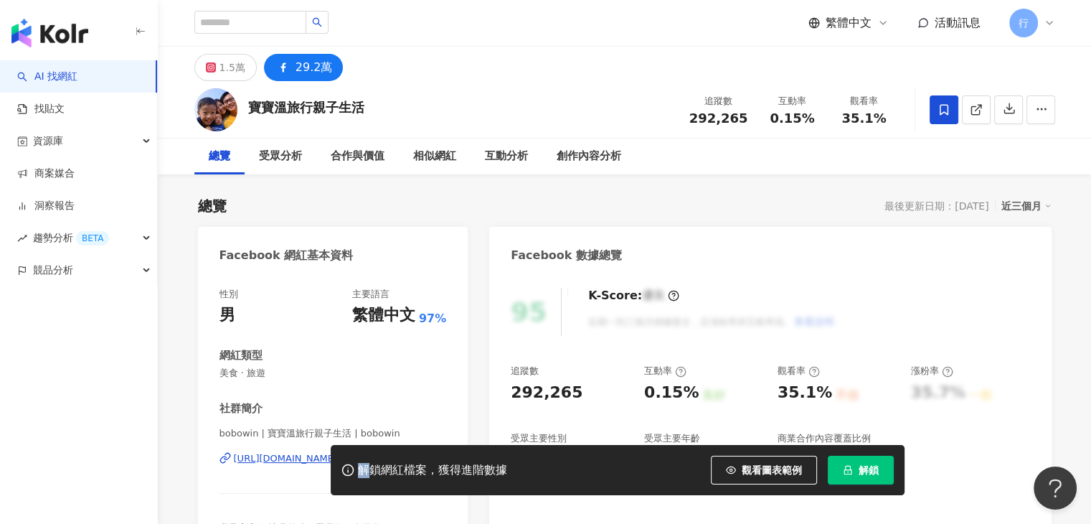
click at [293, 460] on div "解鎖網紅檔案，獲得進階數據 觀看圖表範例 解鎖" at bounding box center [545, 470] width 1091 height 50
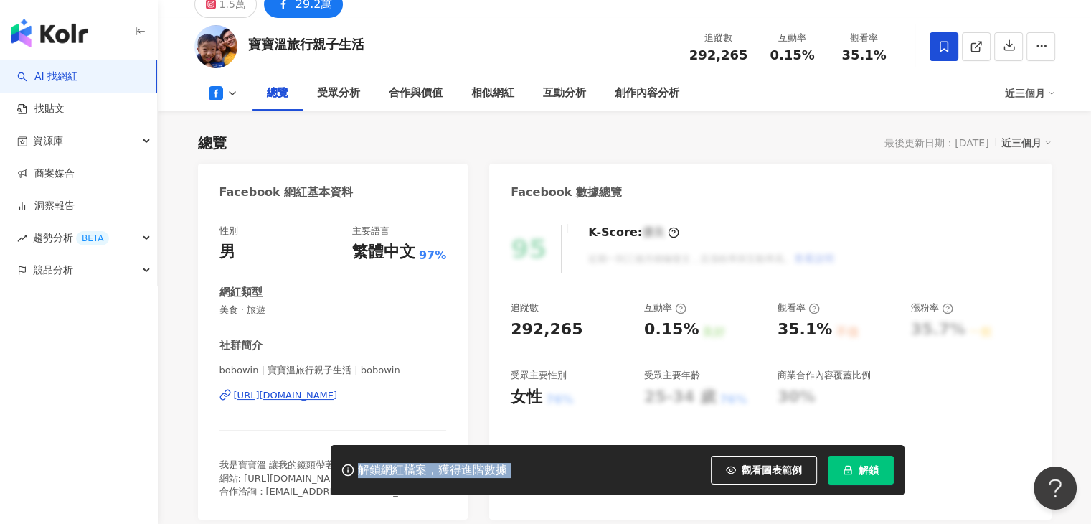
scroll to position [215, 0]
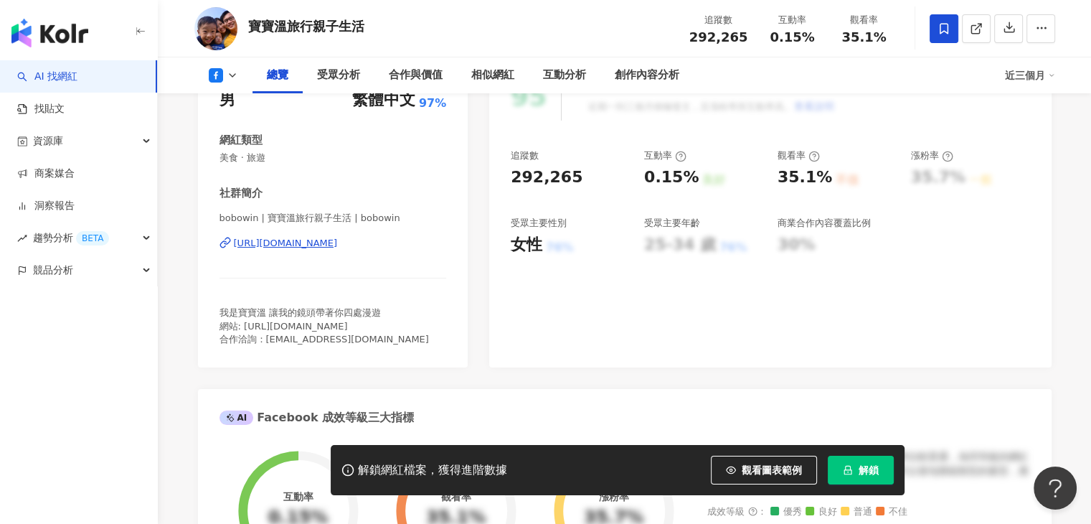
click at [396, 231] on div "bobowin | 寶寶溫旅行親子生活 | bobowin https://www.facebook.com/172069922814422" at bounding box center [333, 254] width 227 height 84
click at [405, 252] on div "bobowin | 寶寶溫旅行親子生活 | bobowin https://www.facebook.com/172069922814422" at bounding box center [333, 254] width 227 height 84
click at [338, 240] on div "https://www.facebook.com/172069922814422" at bounding box center [286, 243] width 104 height 13
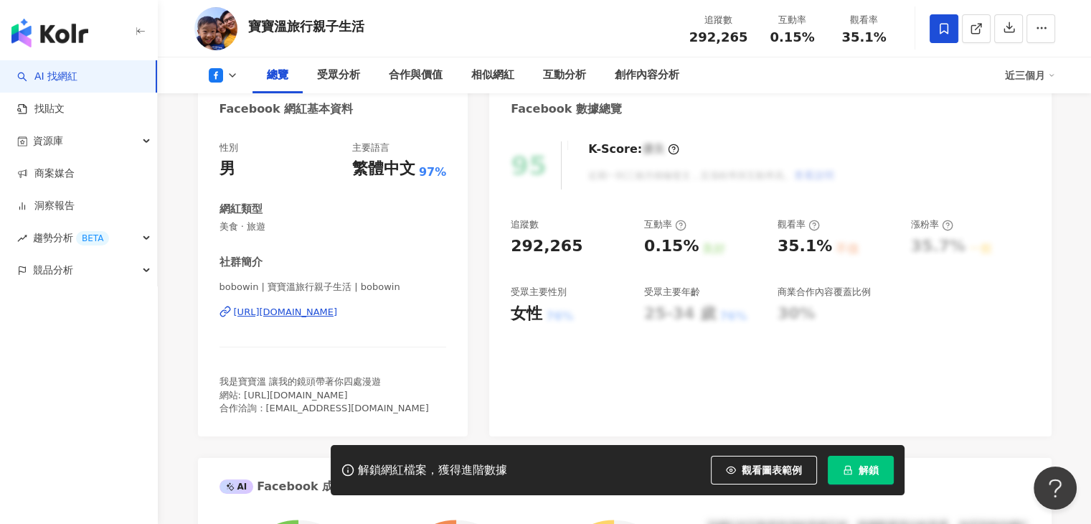
scroll to position [143, 0]
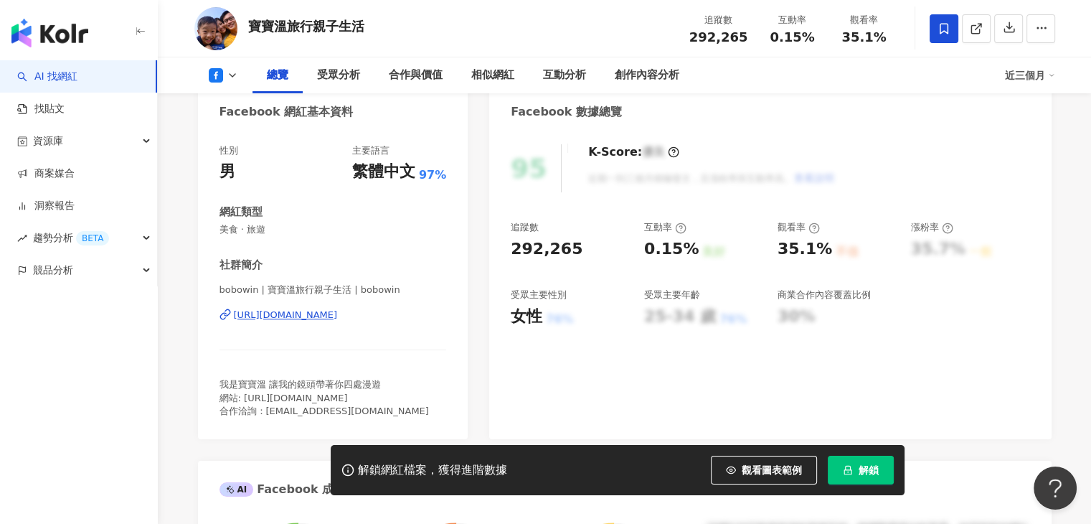
click at [236, 72] on icon at bounding box center [232, 75] width 11 height 11
click at [251, 104] on button "Instagram" at bounding box center [245, 102] width 86 height 20
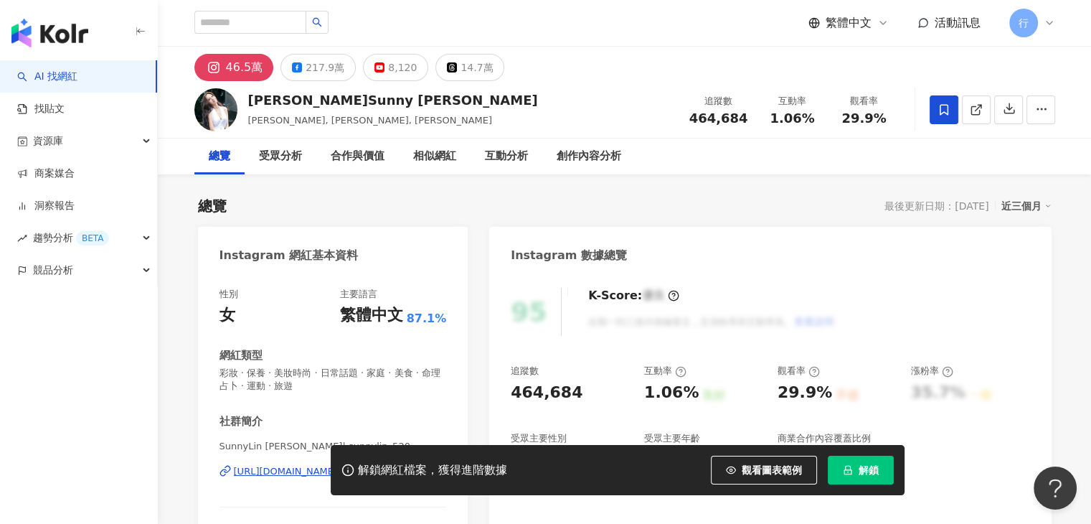
click at [272, 471] on div "解鎖網紅檔案，獲得進階數據 觀看圖表範例 解鎖" at bounding box center [545, 470] width 1091 height 50
click at [270, 474] on div "解鎖網紅檔案，獲得進階數據 觀看圖表範例 解鎖" at bounding box center [545, 470] width 1091 height 50
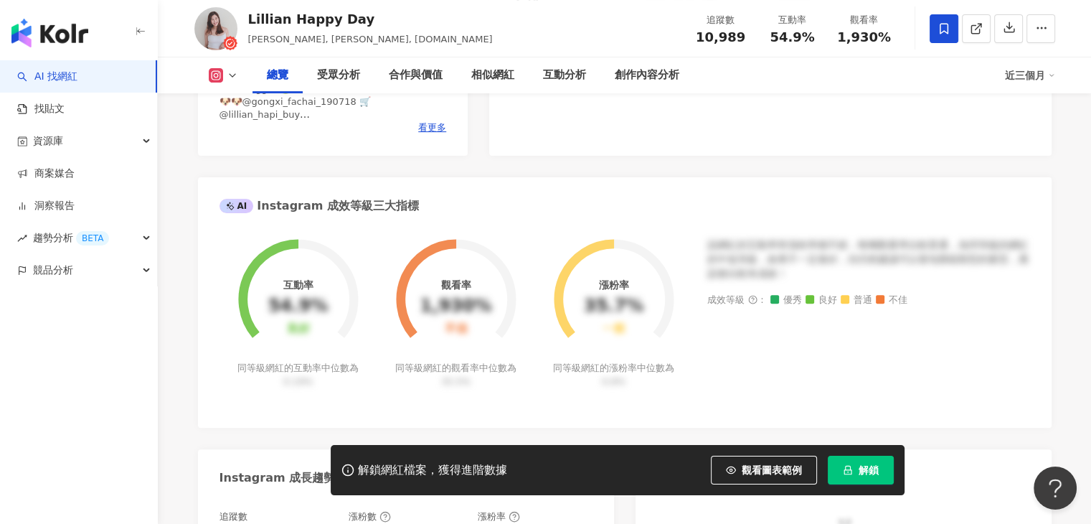
scroll to position [218, 0]
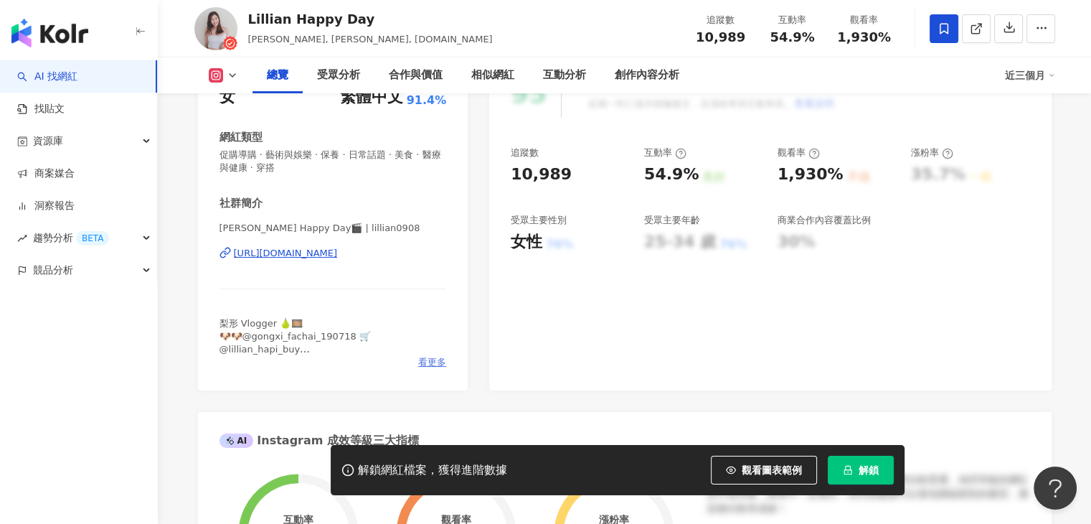
click at [437, 365] on span "看更多" at bounding box center [432, 362] width 28 height 13
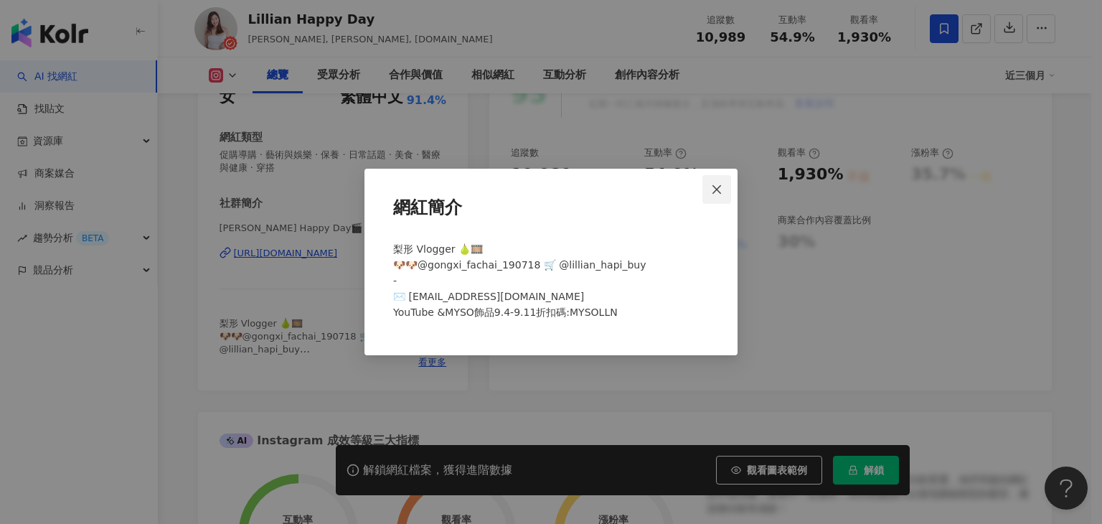
click at [720, 182] on button "Close" at bounding box center [716, 189] width 29 height 29
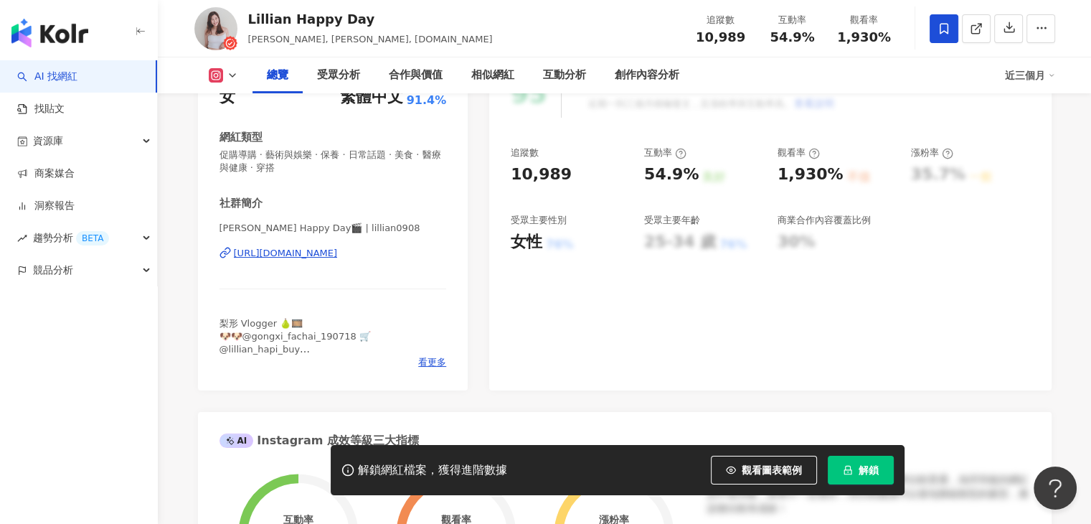
click at [222, 230] on span "[PERSON_NAME] Happy Day🎬 | lillian0908" at bounding box center [333, 228] width 227 height 13
drag, startPoint x: 220, startPoint y: 229, endPoint x: 245, endPoint y: 230, distance: 24.4
click at [245, 230] on span "Lillian Happy Day🎬 | lillian0908" at bounding box center [333, 228] width 227 height 13
copy span "Lillian"
click at [0, 422] on div "AI 找網紅 找貼文 資源庫 商案媒合 洞察報告 趨勢分析 BETA 競品分析" at bounding box center [79, 291] width 158 height 463
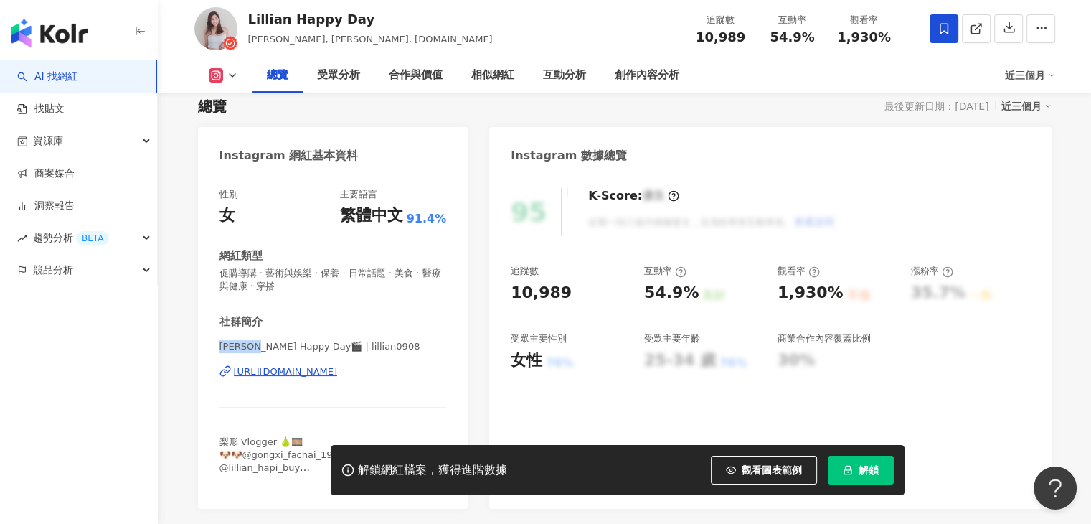
scroll to position [0, 0]
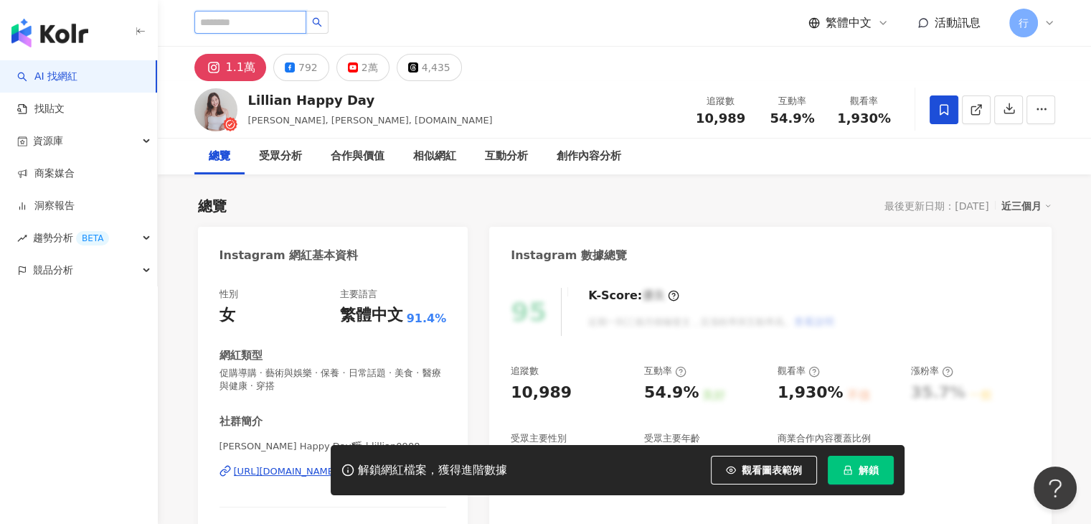
click at [273, 27] on input "search" at bounding box center [250, 22] width 112 height 23
paste input "**"
type input "**"
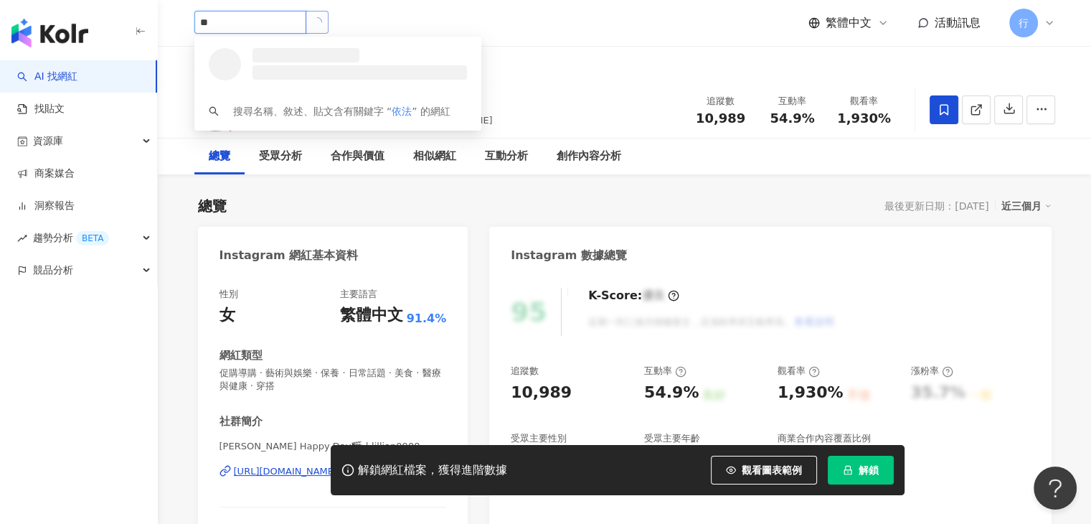
click at [329, 25] on button "button" at bounding box center [317, 22] width 23 height 23
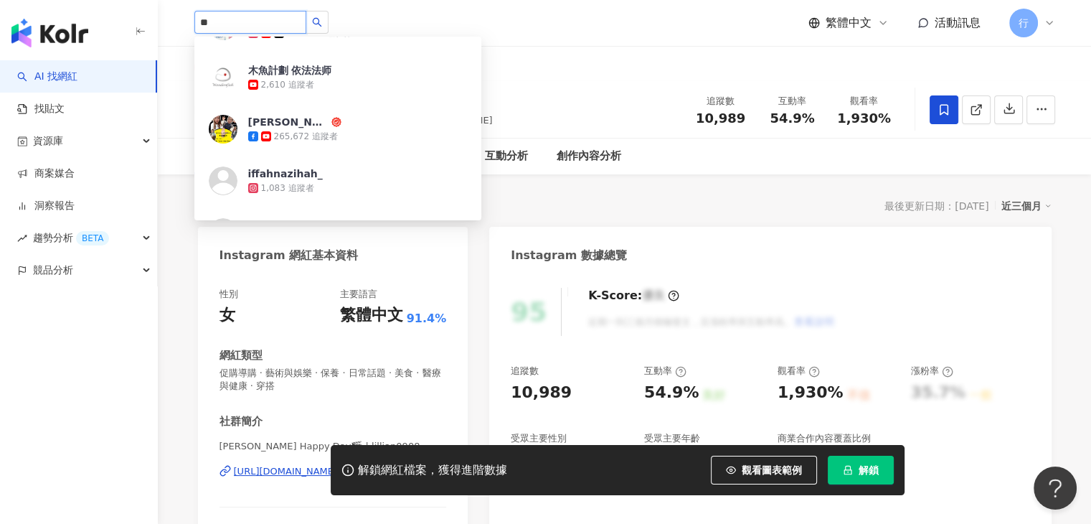
scroll to position [143, 0]
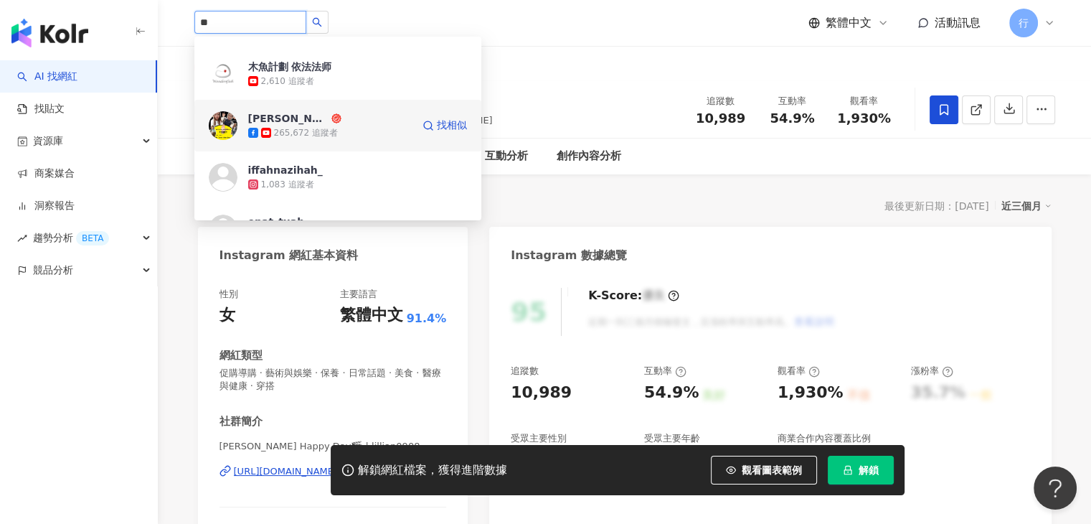
click at [333, 124] on span "凱利依法" at bounding box center [294, 118] width 93 height 14
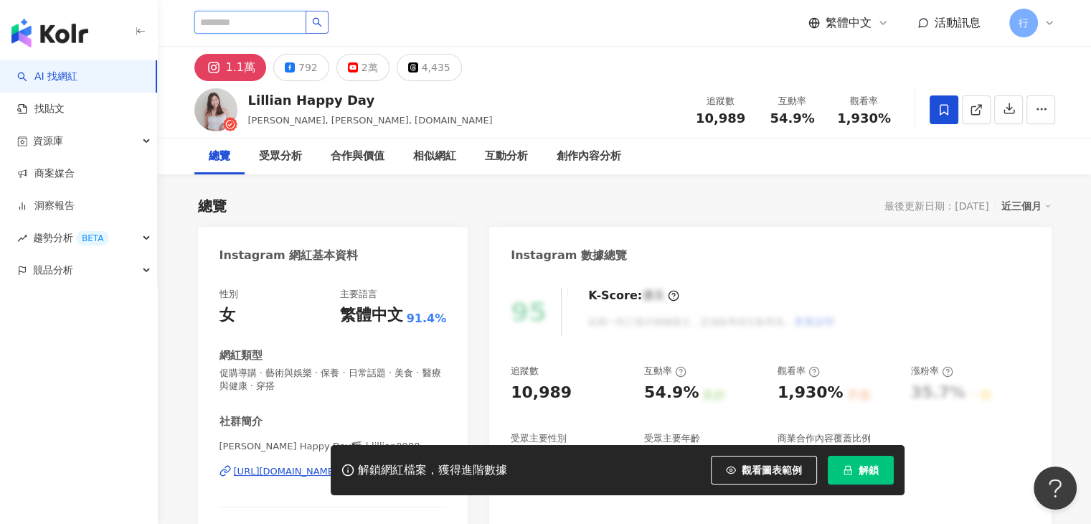
paste input "**********"
type input "**********"
click at [306, 24] on input "**********" at bounding box center [250, 22] width 112 height 23
click at [322, 22] on icon "search" at bounding box center [317, 22] width 10 height 10
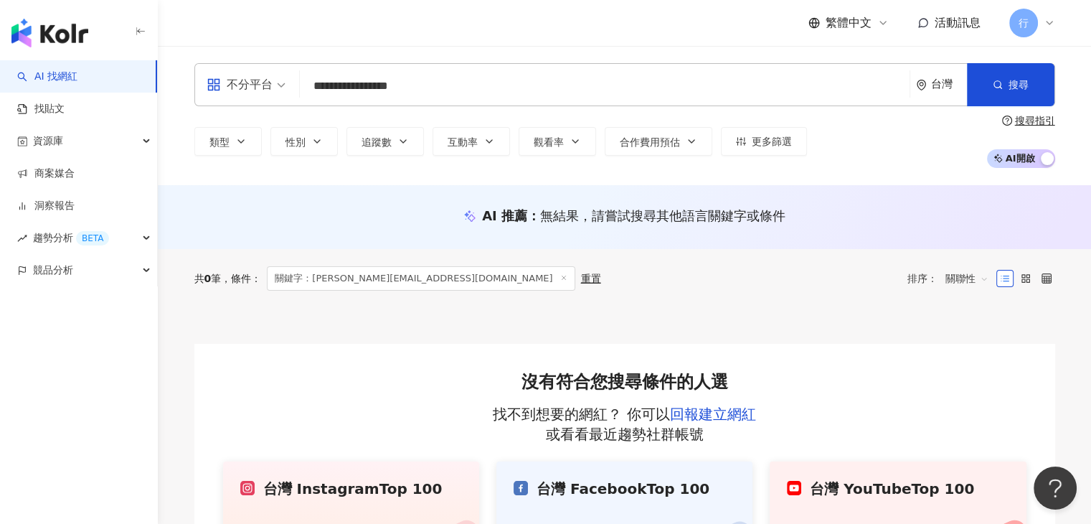
drag, startPoint x: 342, startPoint y: 90, endPoint x: 304, endPoint y: 90, distance: 37.3
click at [306, 90] on input "**********" at bounding box center [605, 85] width 598 height 27
click at [430, 90] on input "**********" at bounding box center [605, 85] width 598 height 27
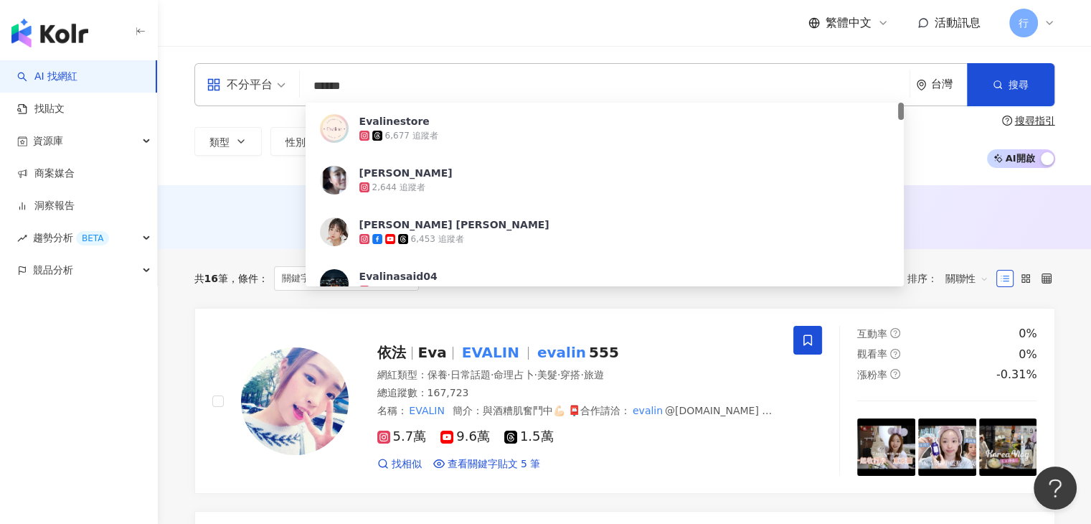
drag, startPoint x: 385, startPoint y: 81, endPoint x: 297, endPoint y: 83, distance: 88.3
click at [297, 83] on div "不分平台 ****** 台灣 搜尋 e7d7c0f0-6a5a-4973-ae9e-f2c3beedfe06 Evalinestore 6,677 追蹤者 I…" at bounding box center [624, 84] width 861 height 43
paste input "search"
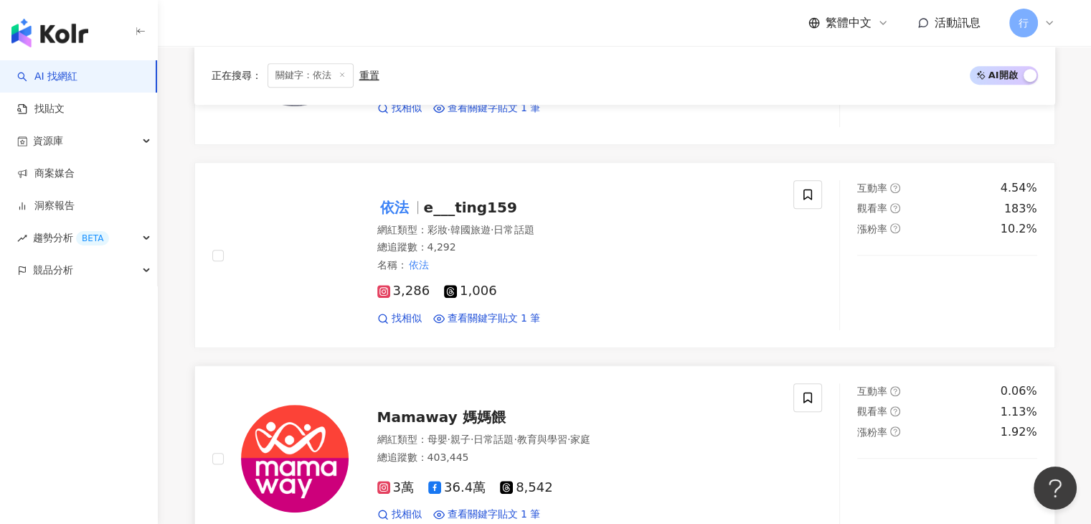
scroll to position [861, 0]
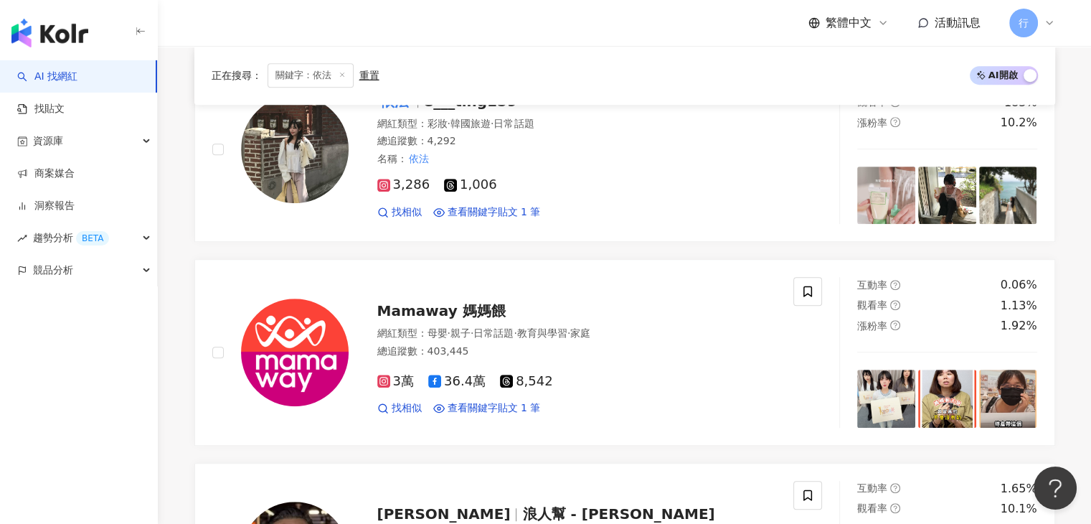
type input "**"
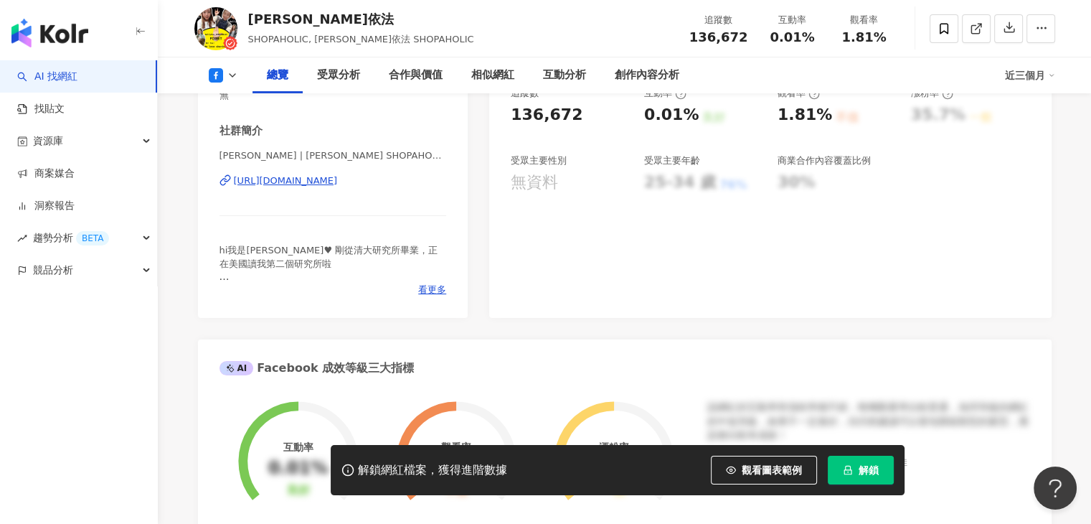
scroll to position [287, 0]
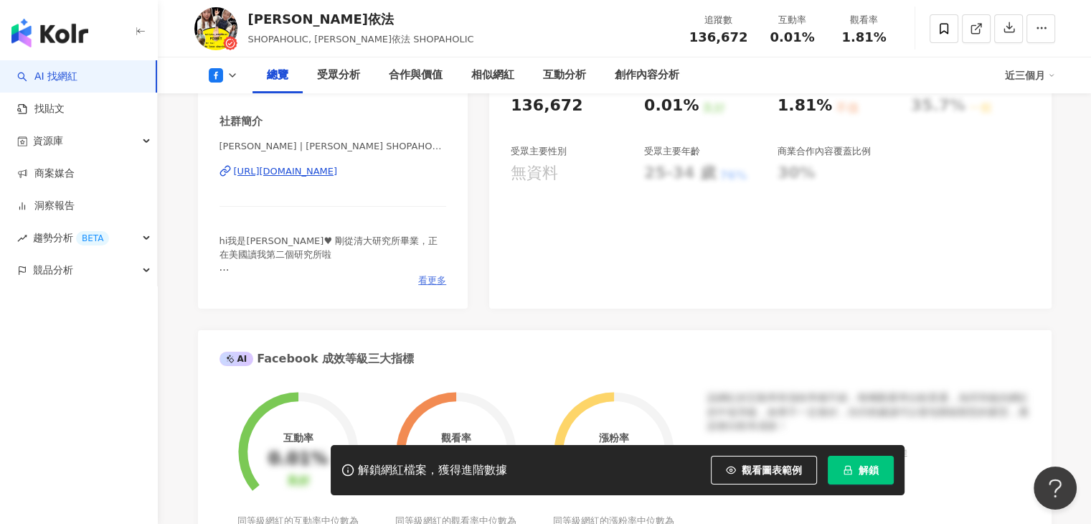
click at [430, 274] on span "看更多" at bounding box center [432, 280] width 28 height 13
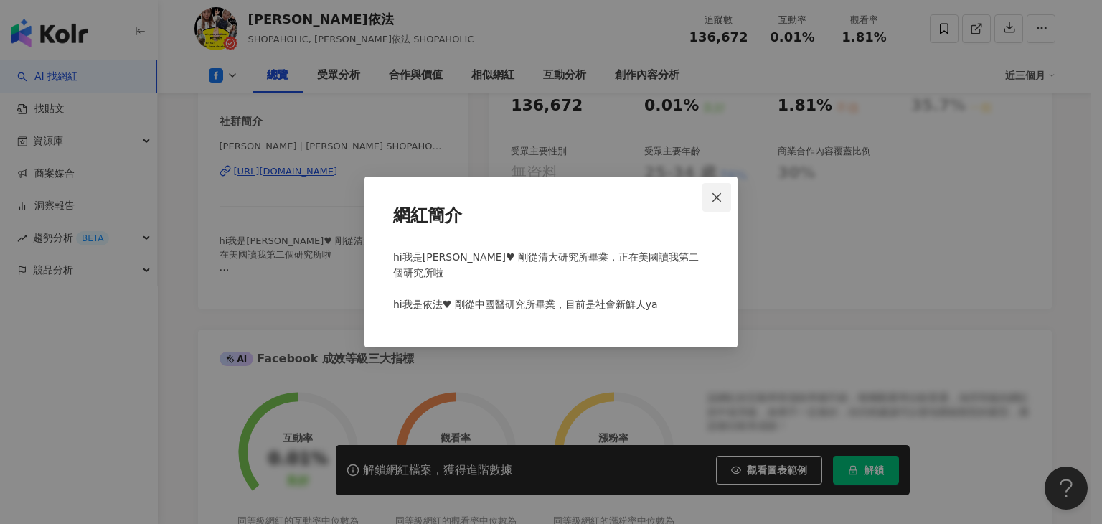
click at [710, 202] on span "Close" at bounding box center [716, 197] width 29 height 11
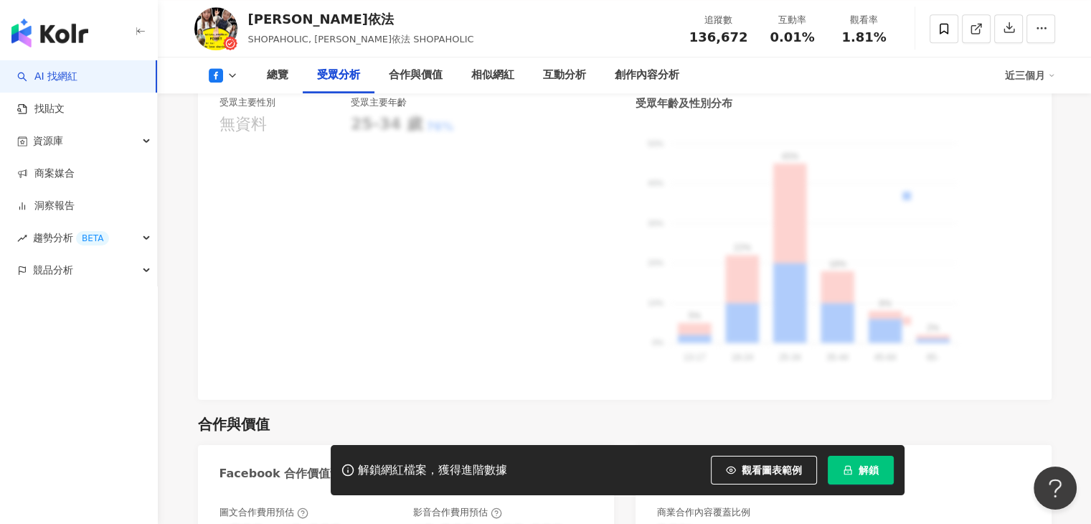
scroll to position [1650, 0]
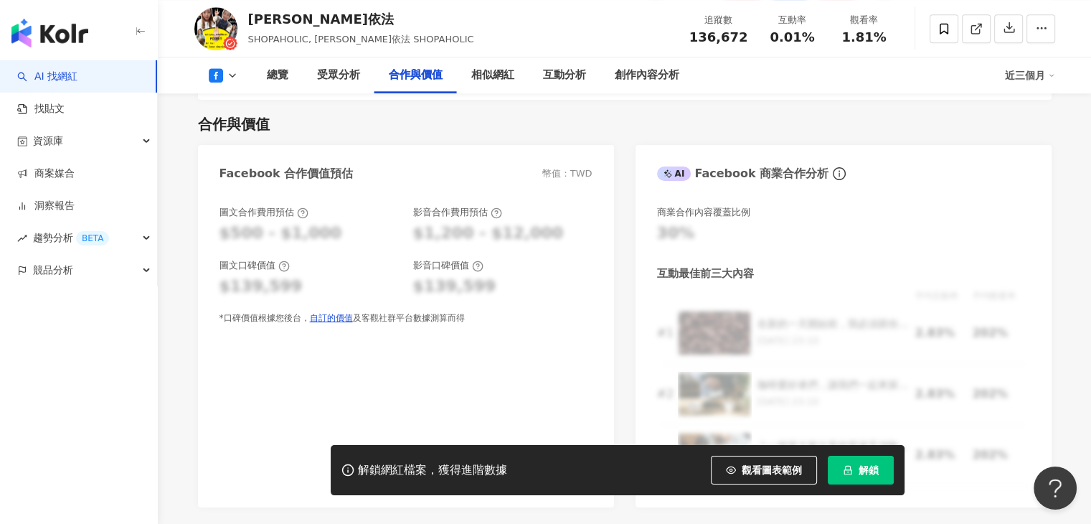
click at [227, 70] on icon at bounding box center [232, 75] width 11 height 11
click at [242, 128] on button "YouTube" at bounding box center [245, 135] width 86 height 20
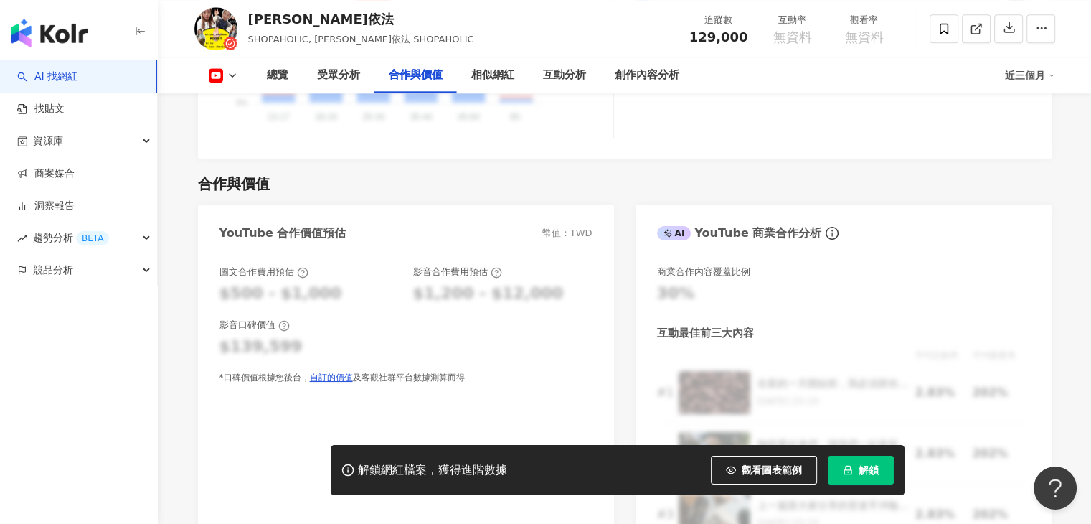
click at [569, 174] on div "合作與價值" at bounding box center [625, 184] width 854 height 20
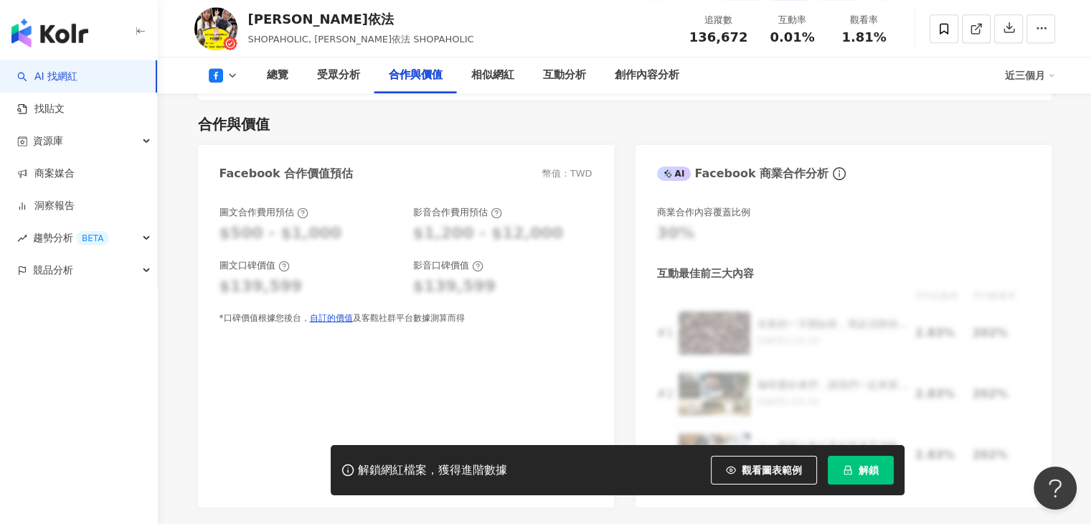
click at [72, 44] on img "button" at bounding box center [49, 33] width 77 height 29
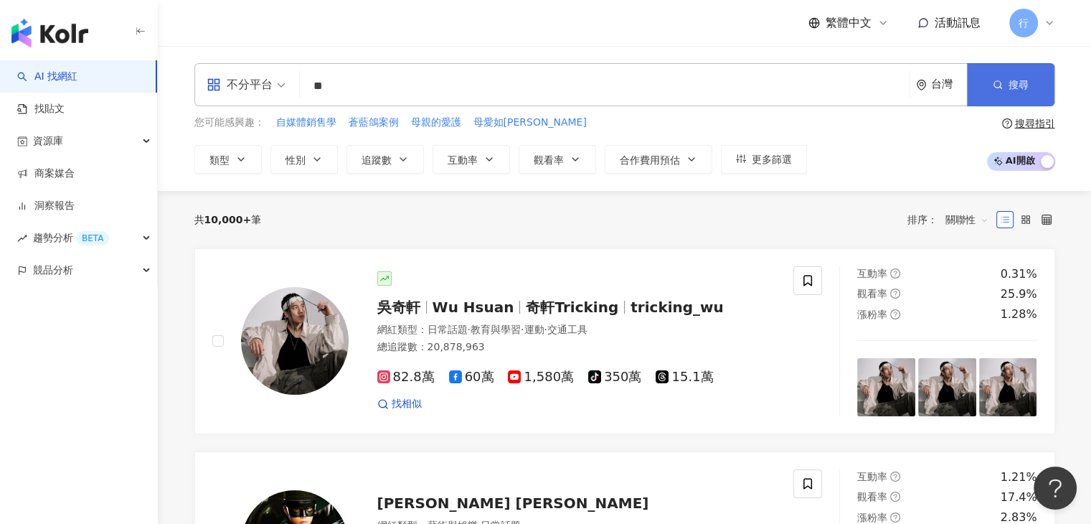
click at [999, 84] on icon "button" at bounding box center [998, 85] width 10 height 10
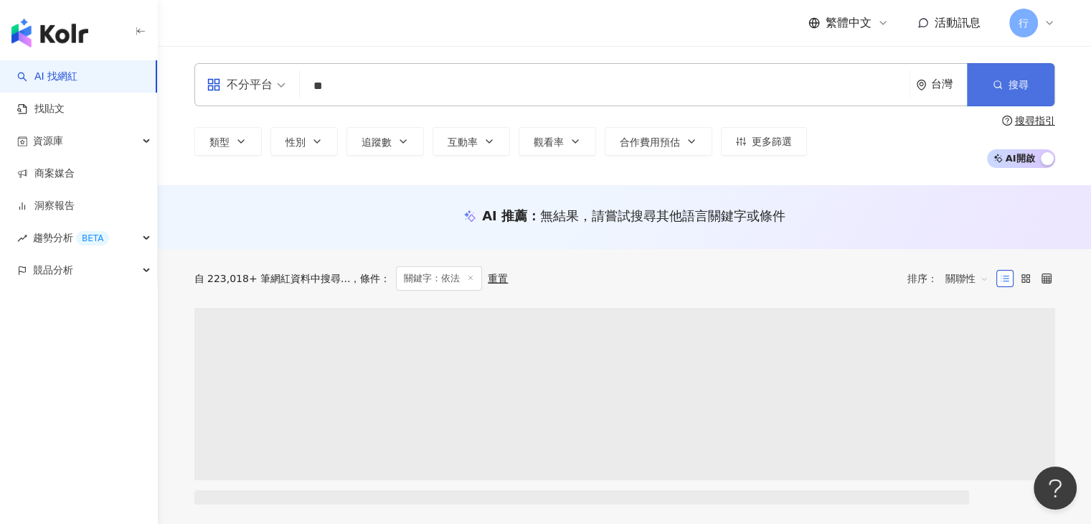
click at [999, 84] on icon "button" at bounding box center [998, 85] width 10 height 10
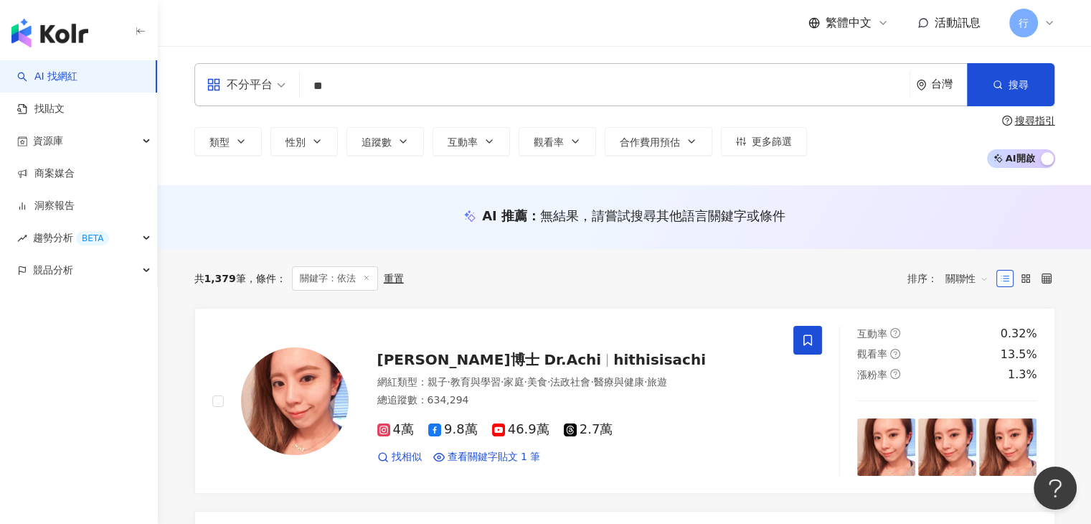
click at [383, 80] on input "**" at bounding box center [605, 85] width 598 height 27
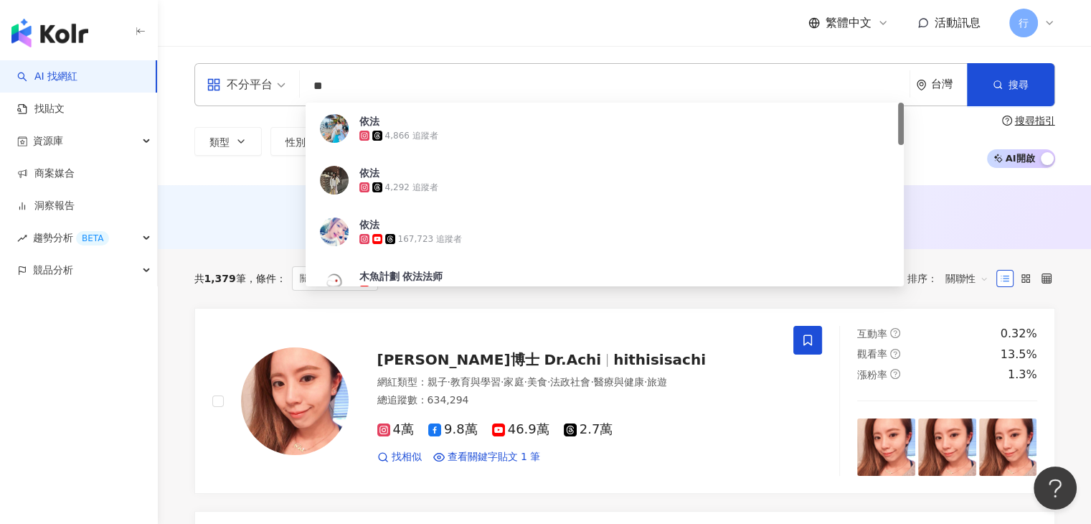
type input "*"
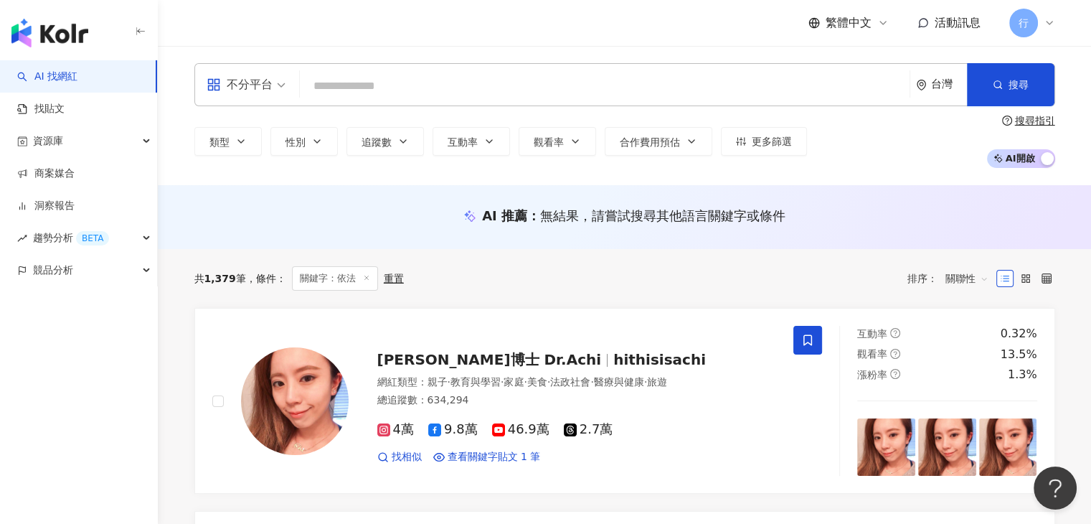
paste input "******"
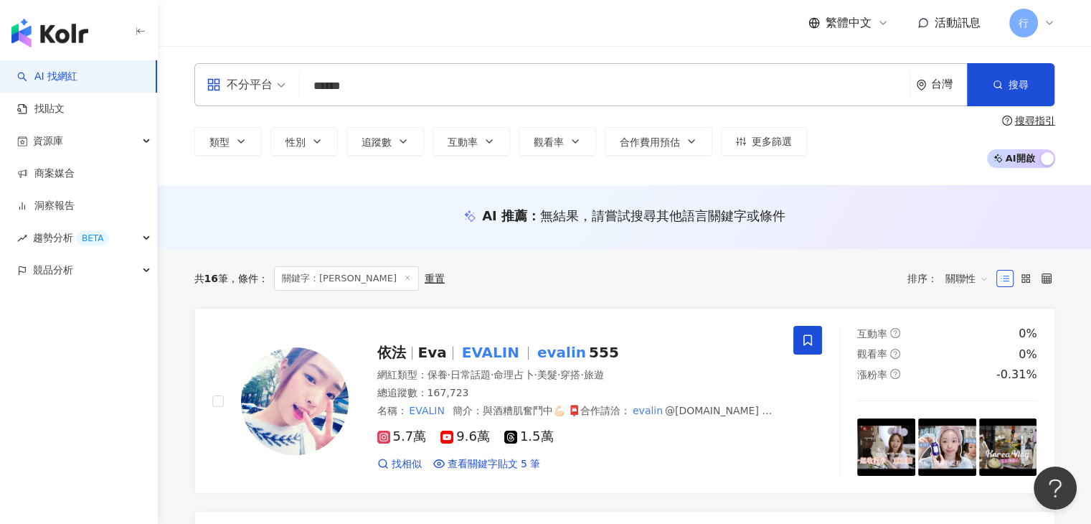
type input "******"
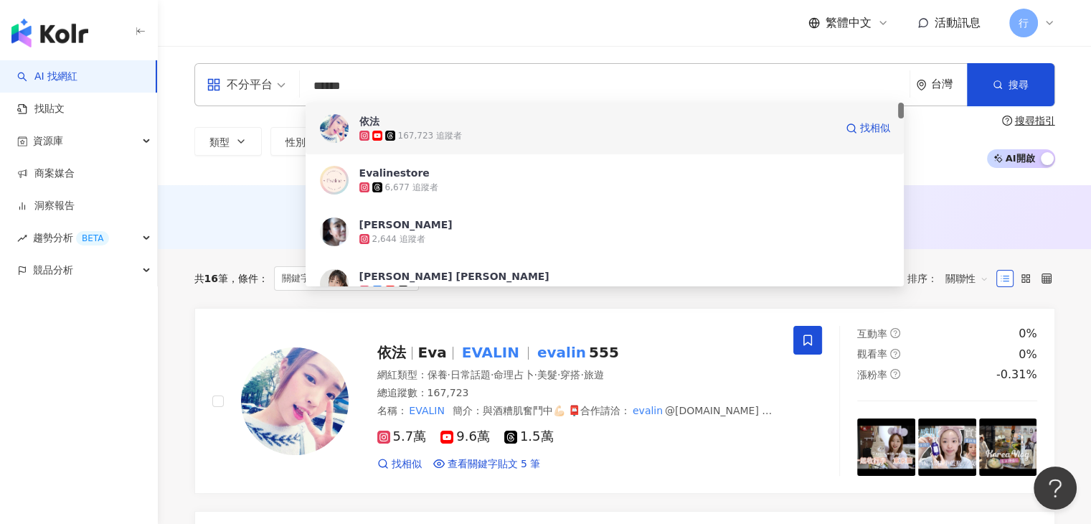
click at [502, 133] on div "167,723 追蹤者" at bounding box center [597, 135] width 476 height 14
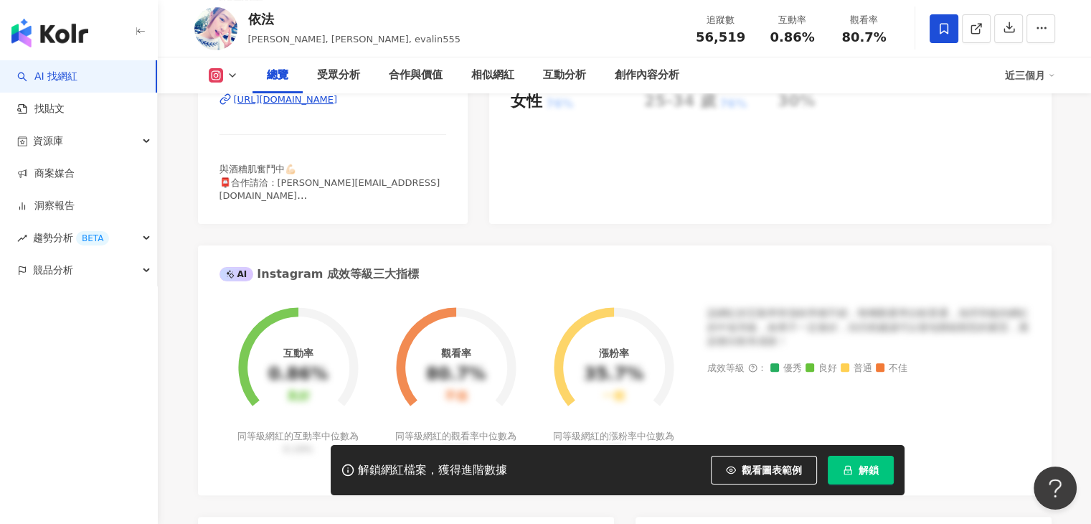
scroll to position [861, 0]
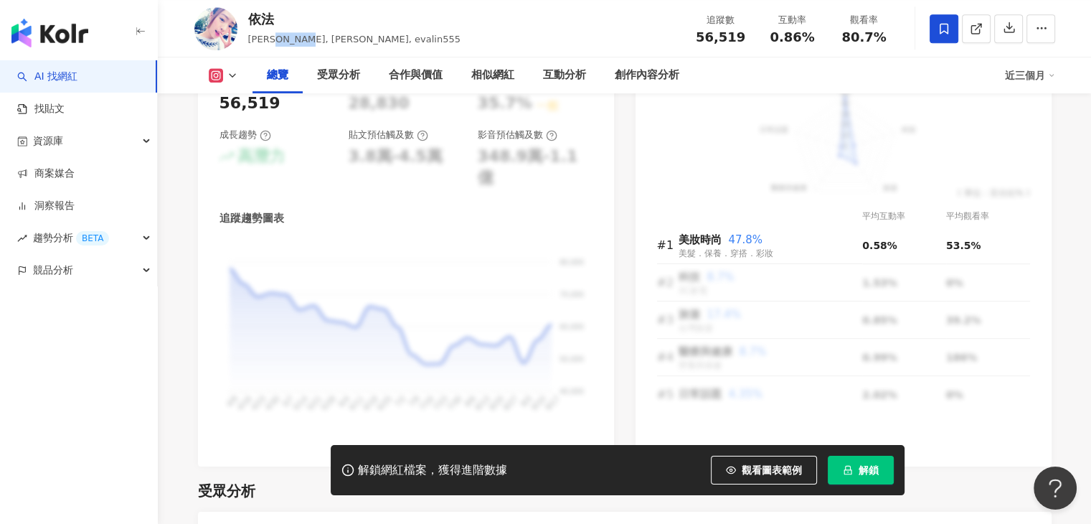
drag, startPoint x: 268, startPoint y: 39, endPoint x: 296, endPoint y: 44, distance: 28.3
click at [296, 44] on span "Eva, EVALIN, evalin555" at bounding box center [354, 39] width 212 height 11
copy span "EVALIN"
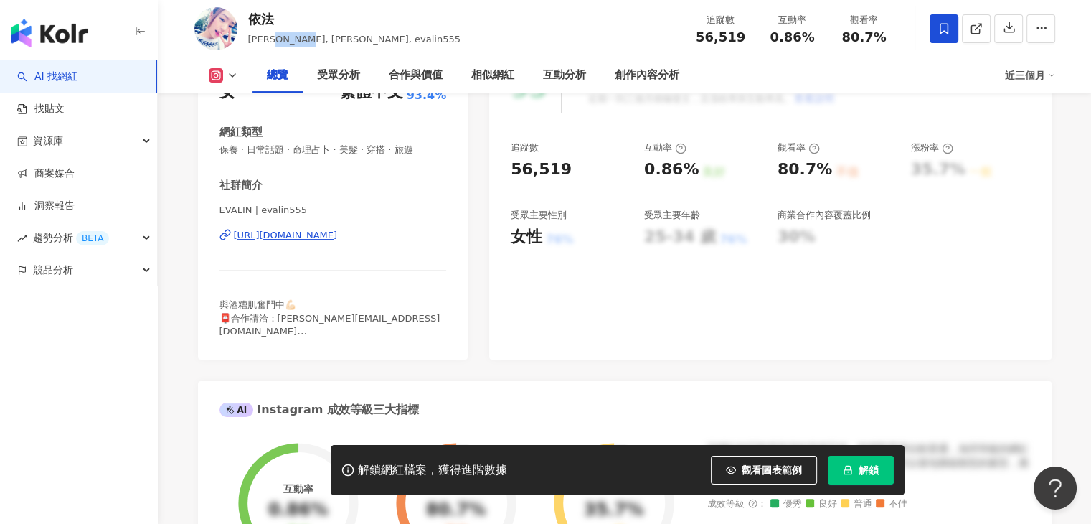
scroll to position [215, 0]
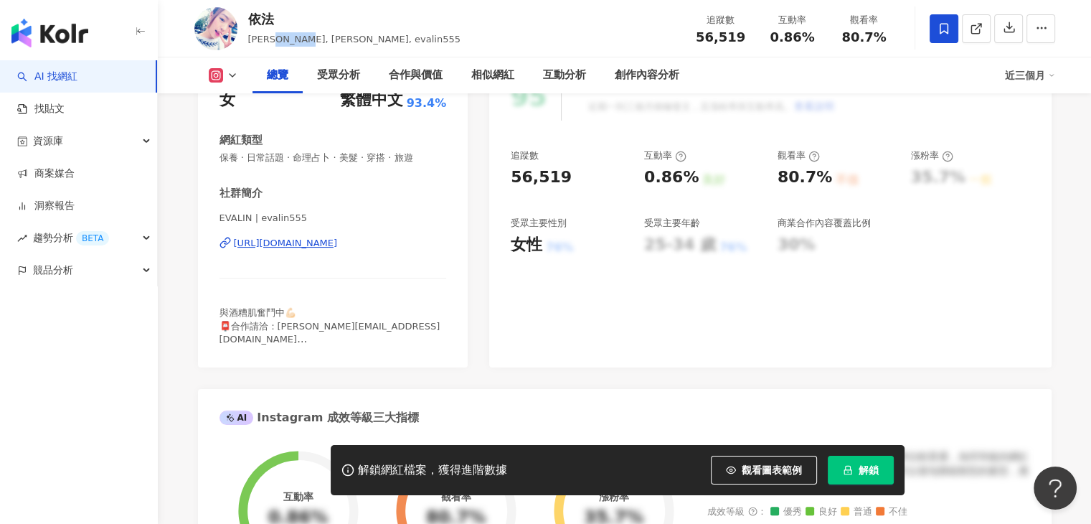
copy span "EVALIN"
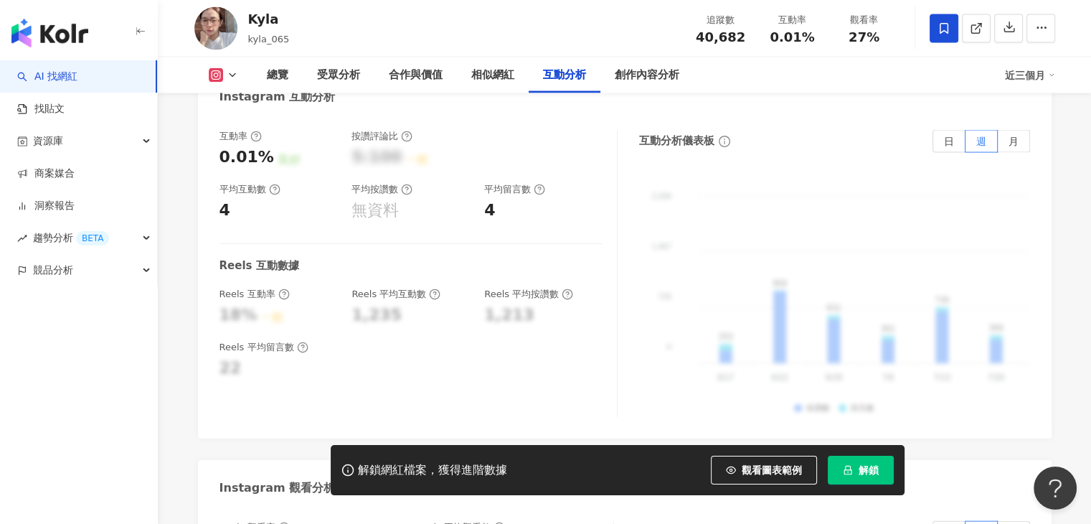
scroll to position [2655, 0]
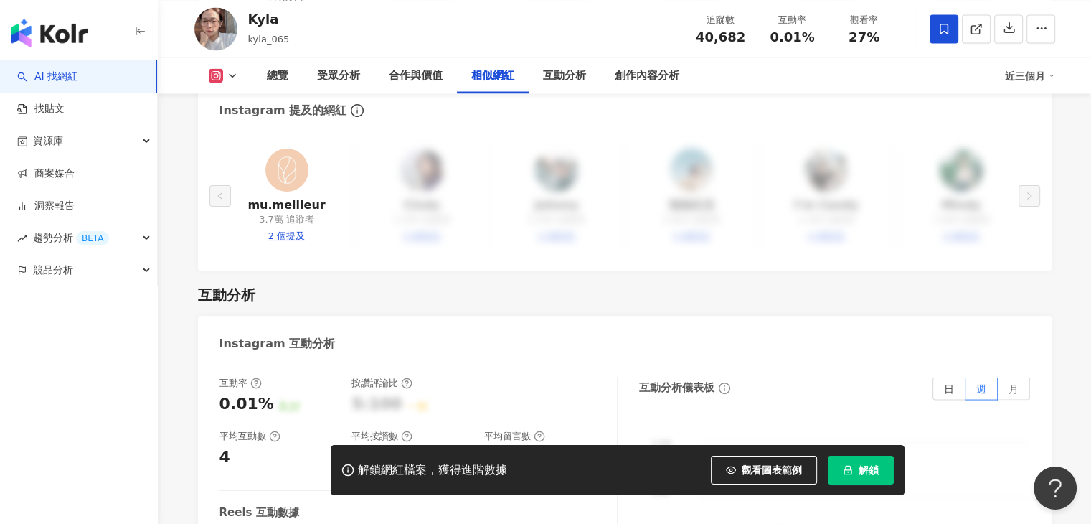
click at [227, 75] on icon at bounding box center [232, 75] width 11 height 11
click at [407, 167] on div "mu.meilleur 3.7萬 追蹤者 2 個提及 Cindy 1,300 追蹤者 4 個提及 Johnny 5,300 追蹤者 4 個提及 強強生活 2,…" at bounding box center [625, 196] width 811 height 106
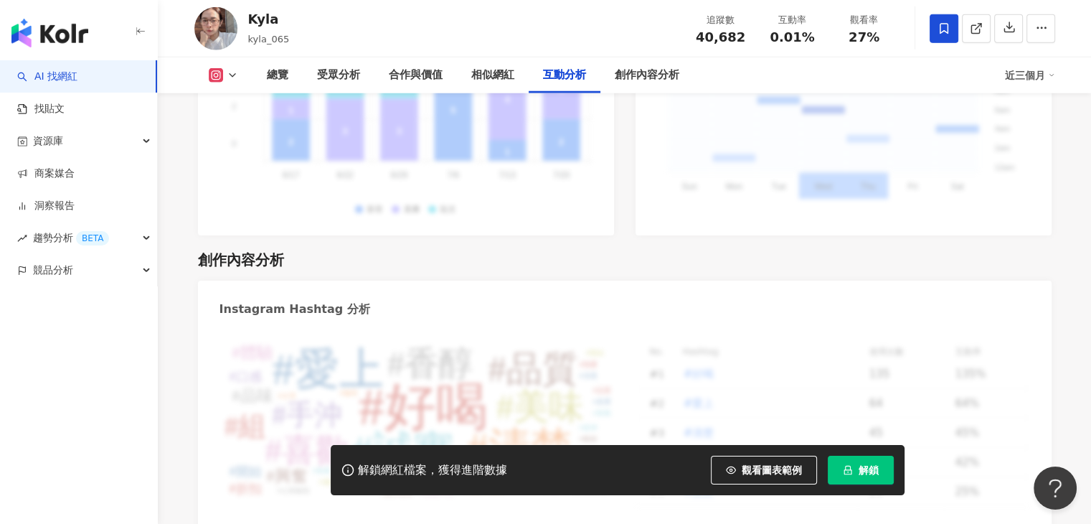
scroll to position [4448, 0]
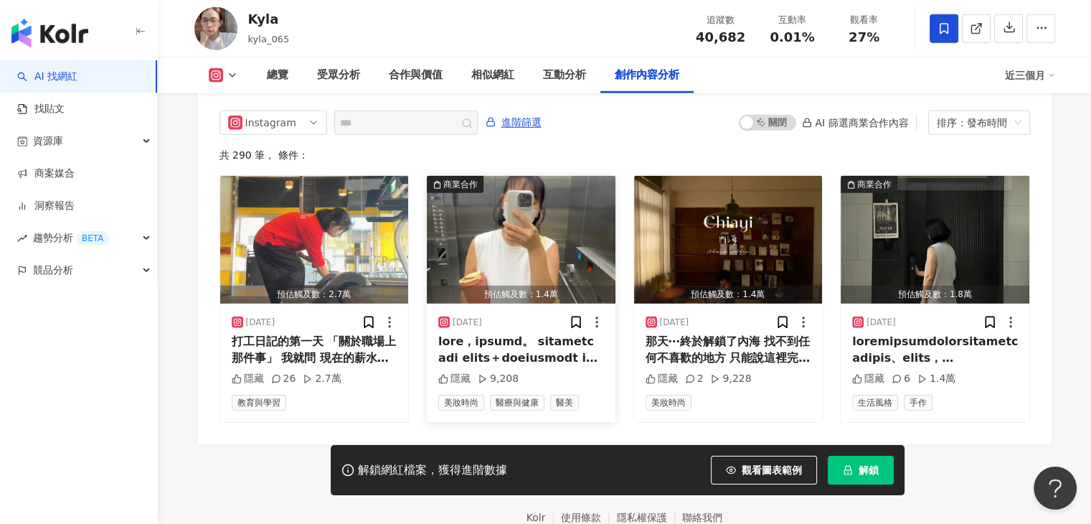
click at [479, 207] on img "button" at bounding box center [521, 240] width 189 height 128
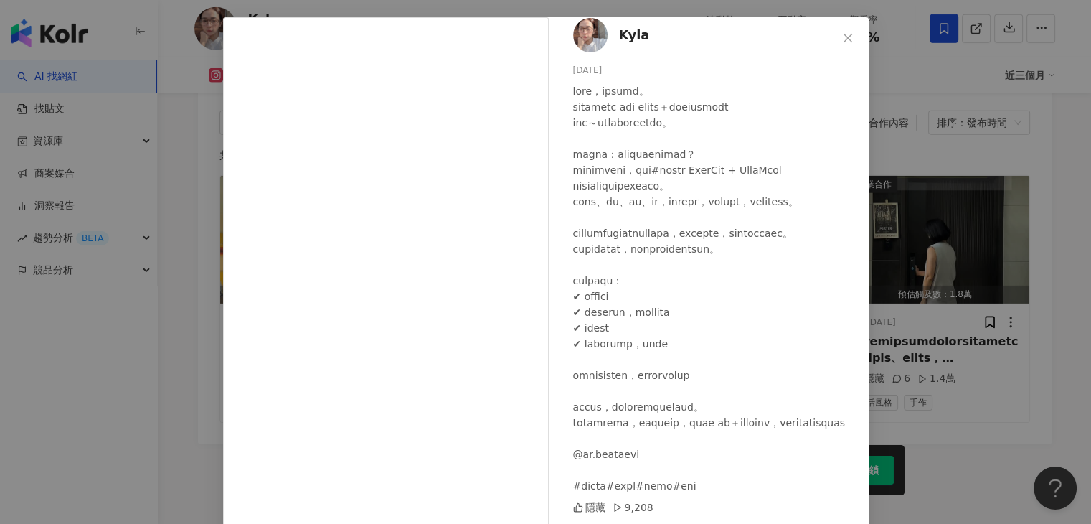
scroll to position [104, 0]
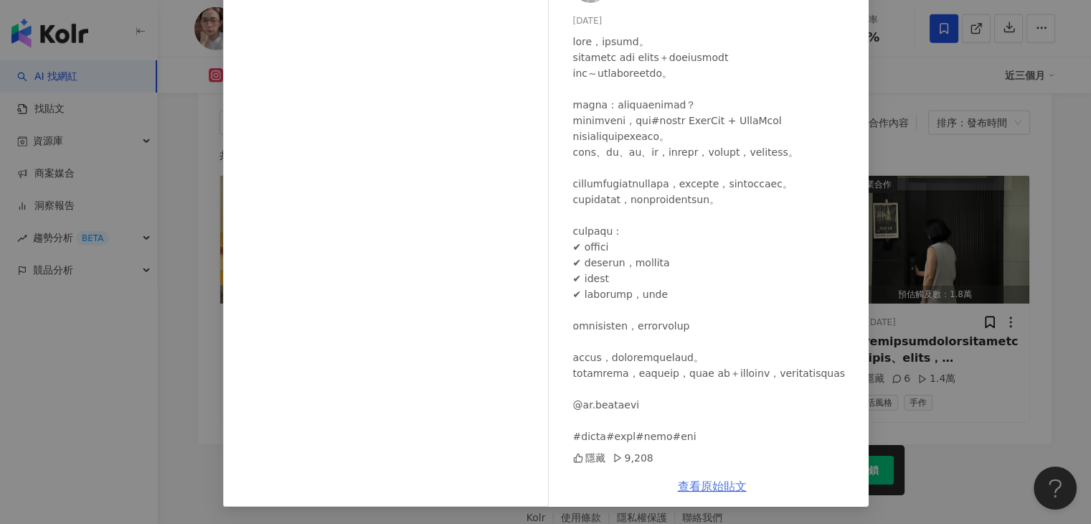
click at [715, 491] on link "查看原始貼文" at bounding box center [712, 486] width 69 height 14
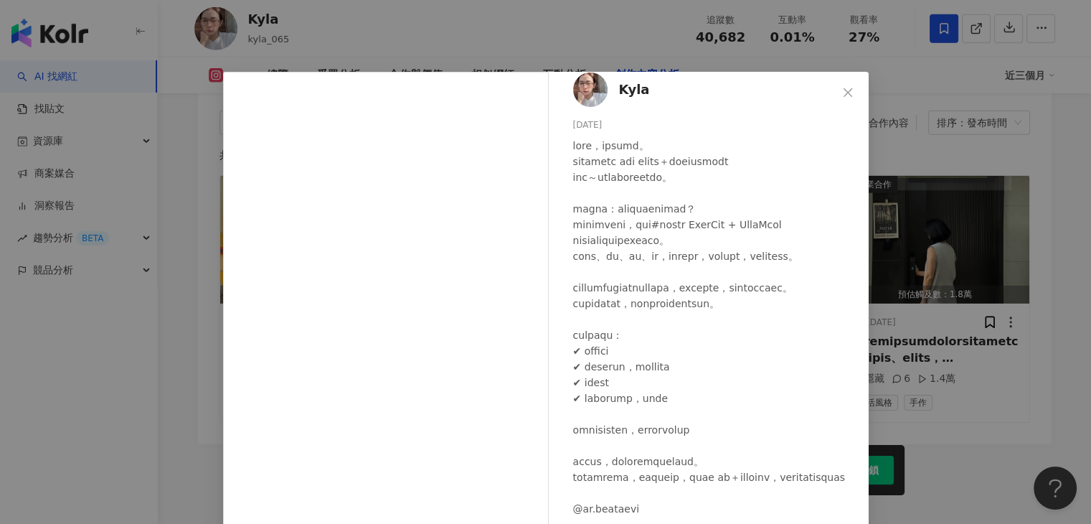
click at [900, 81] on div "Kyla 2025/9/7 隱藏 9,208 查看原始貼文" at bounding box center [545, 262] width 1091 height 524
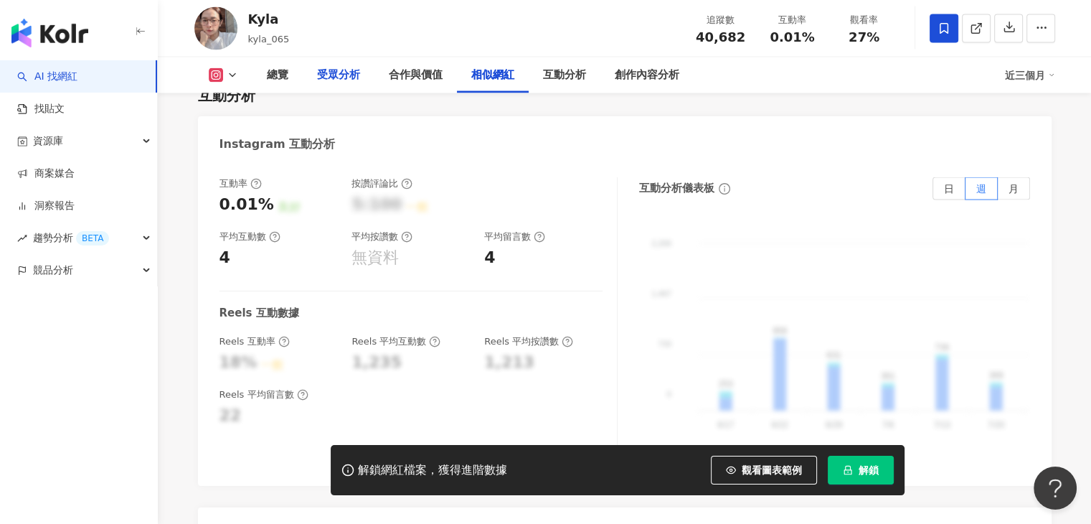
scroll to position [2726, 0]
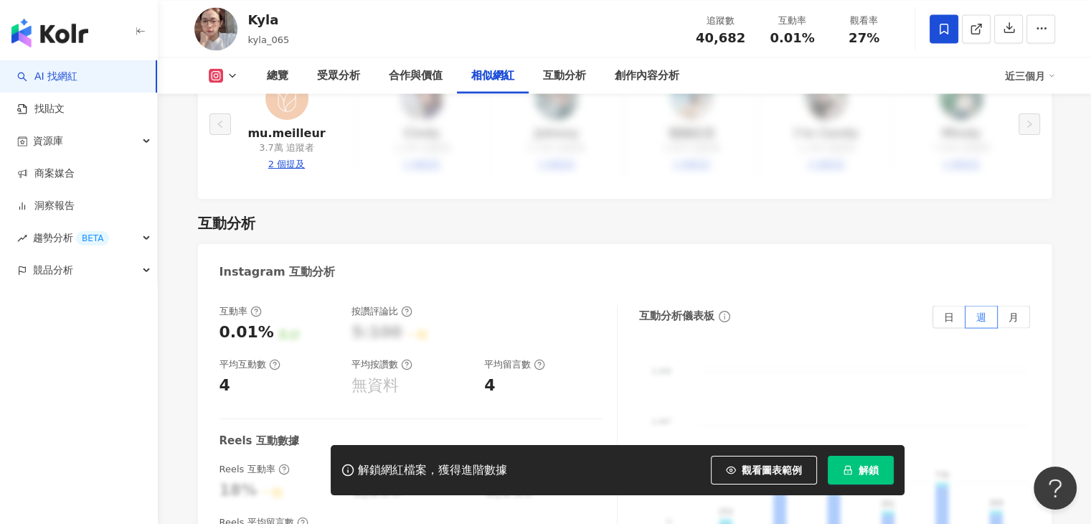
click at [234, 74] on polyline at bounding box center [233, 75] width 6 height 3
click at [235, 126] on button "Threads" at bounding box center [245, 135] width 86 height 20
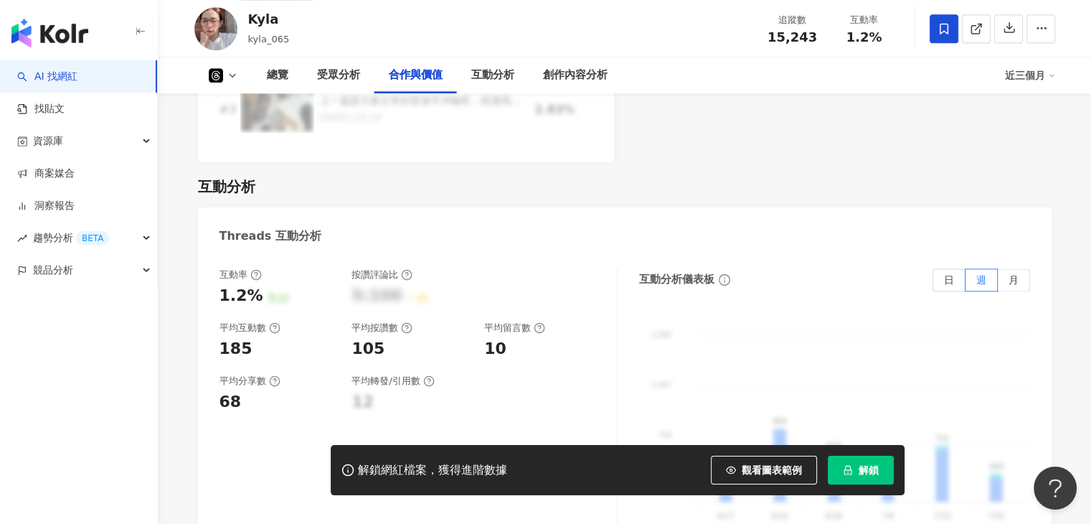
click at [706, 187] on div "互動分析" at bounding box center [625, 186] width 854 height 20
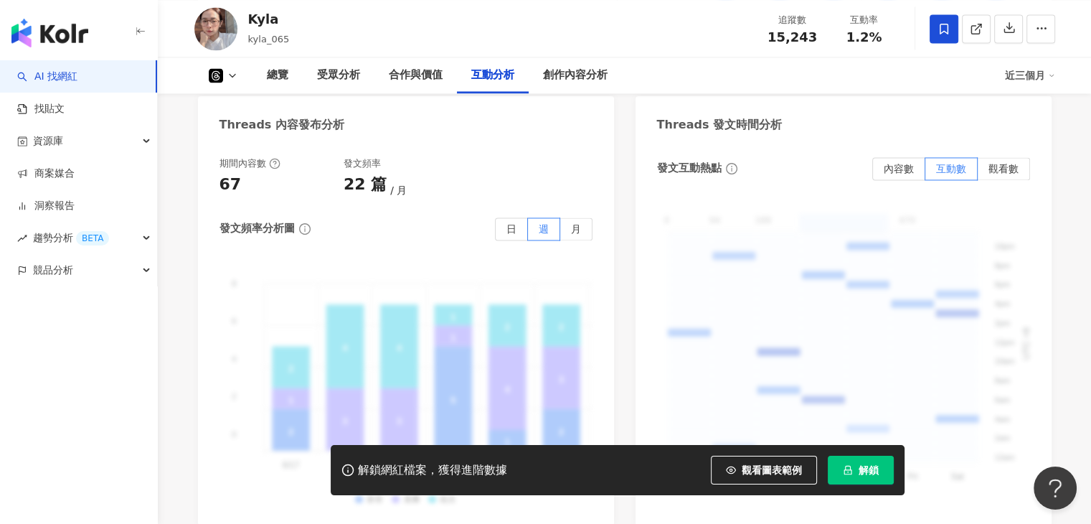
click at [724, 184] on div "發文互動熱點 內容數 互動數 觀看數 0 94 188 282 376 470 0 - 94 94 - 188 188 - 282 282 - 376 376…" at bounding box center [843, 330] width 373 height 347
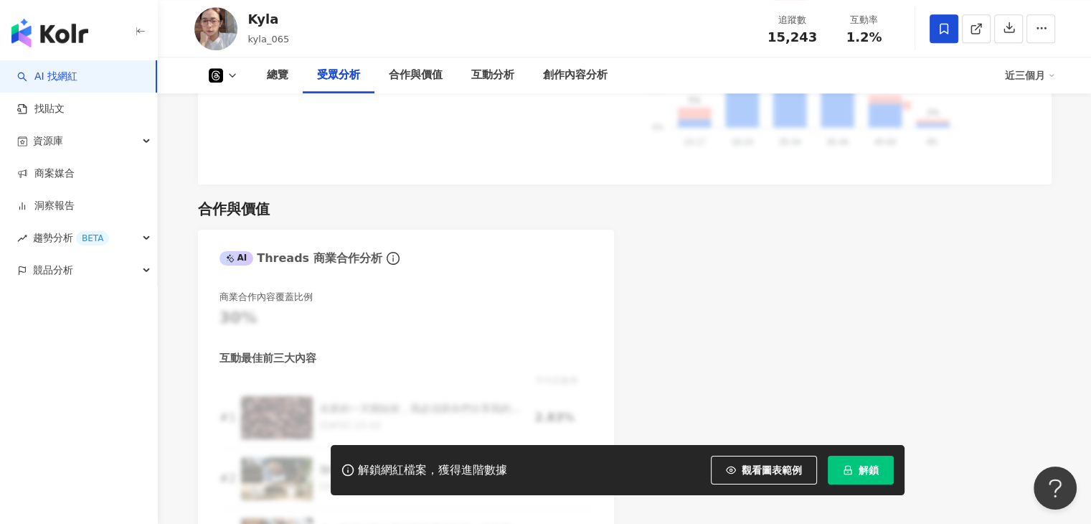
scroll to position [1426, 0]
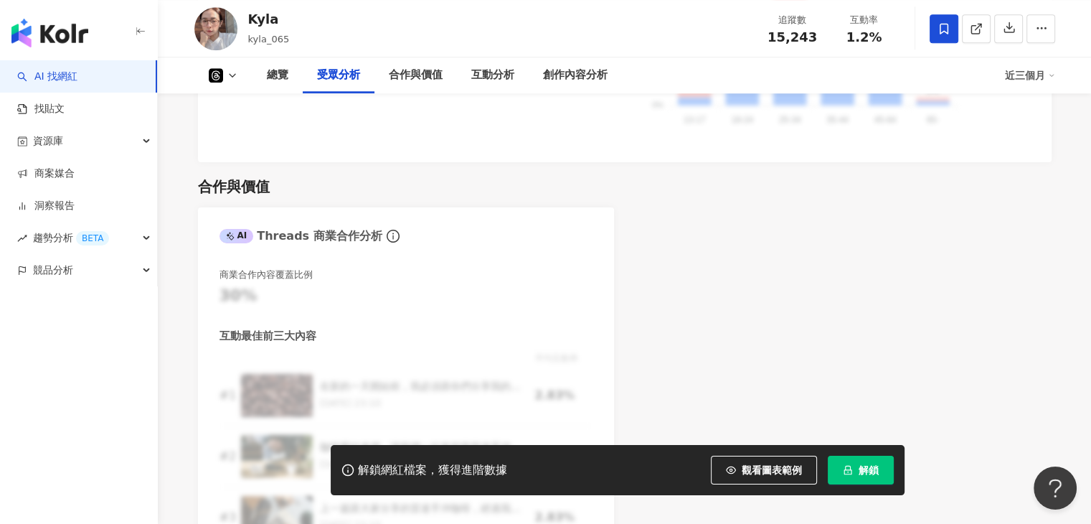
click at [232, 70] on icon at bounding box center [232, 75] width 11 height 11
click at [232, 107] on button "Instagram" at bounding box center [245, 102] width 86 height 20
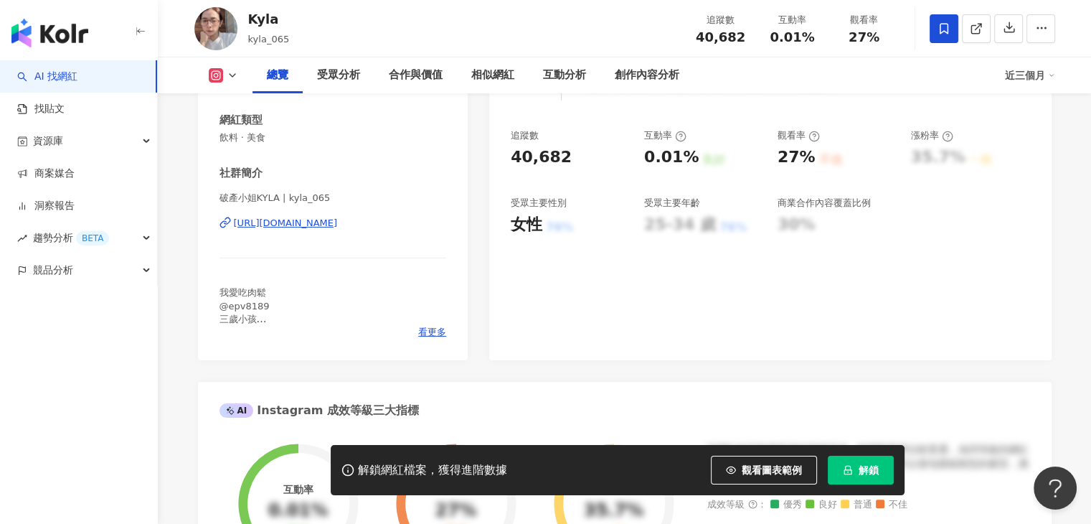
scroll to position [267, 0]
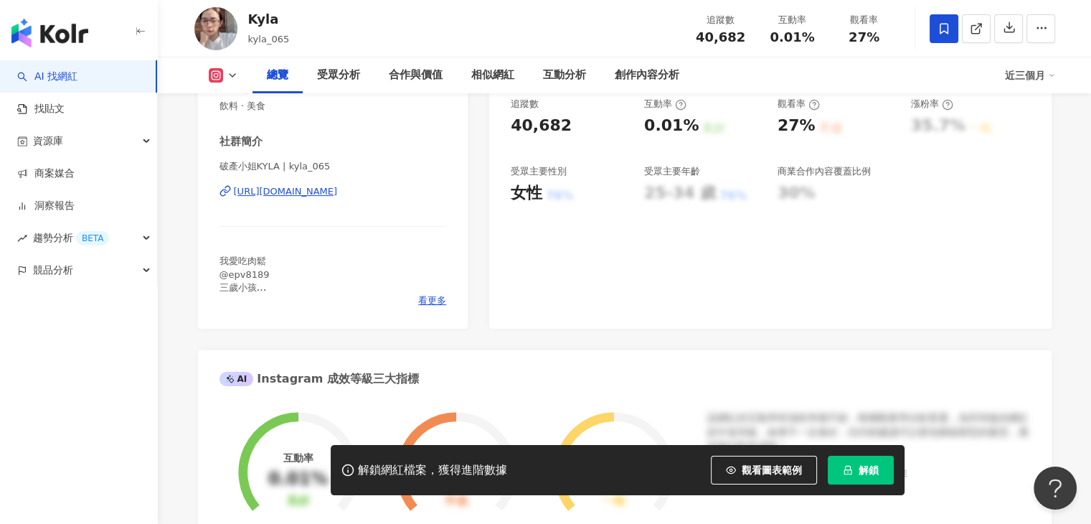
click at [417, 299] on div "看更多" at bounding box center [333, 300] width 227 height 13
click at [433, 301] on span "看更多" at bounding box center [432, 300] width 28 height 13
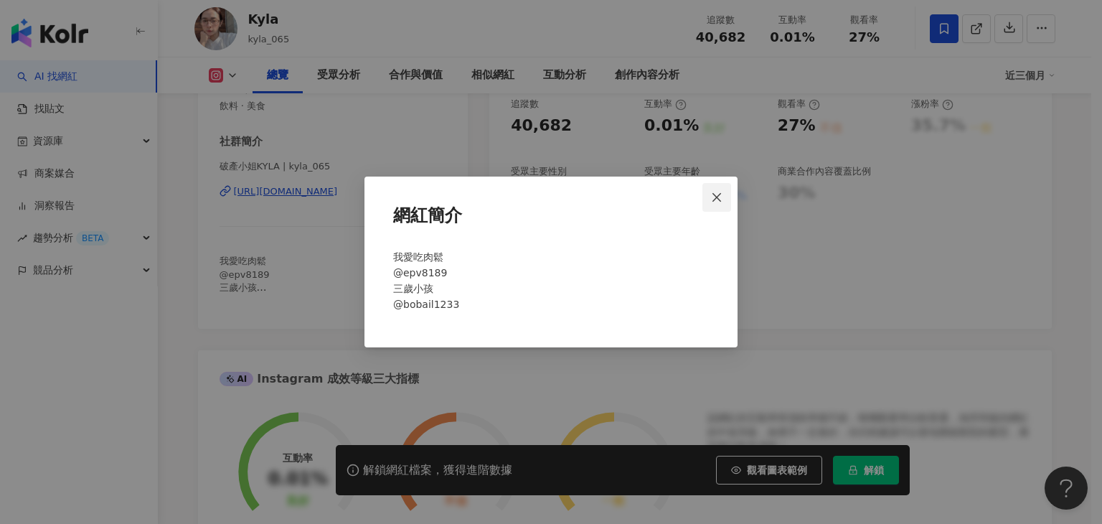
click at [711, 196] on icon "close" at bounding box center [716, 197] width 11 height 11
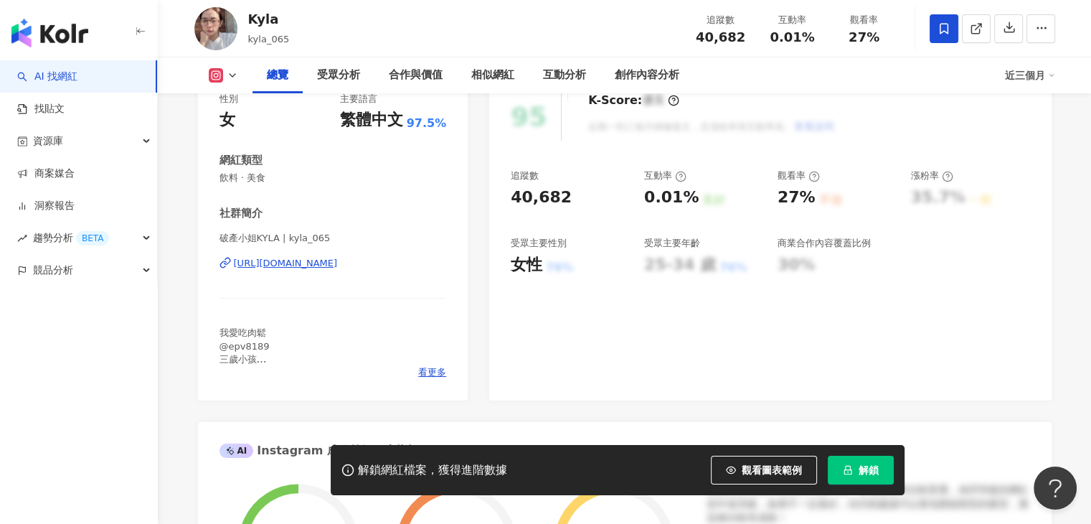
scroll to position [0, 0]
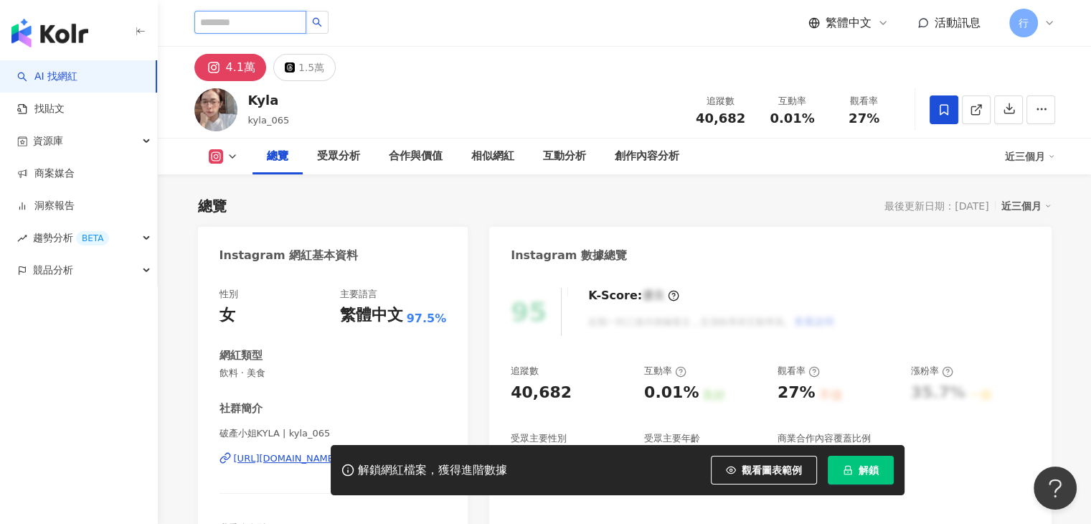
click at [306, 24] on input "search" at bounding box center [250, 22] width 112 height 23
paste input "**********"
type input "**********"
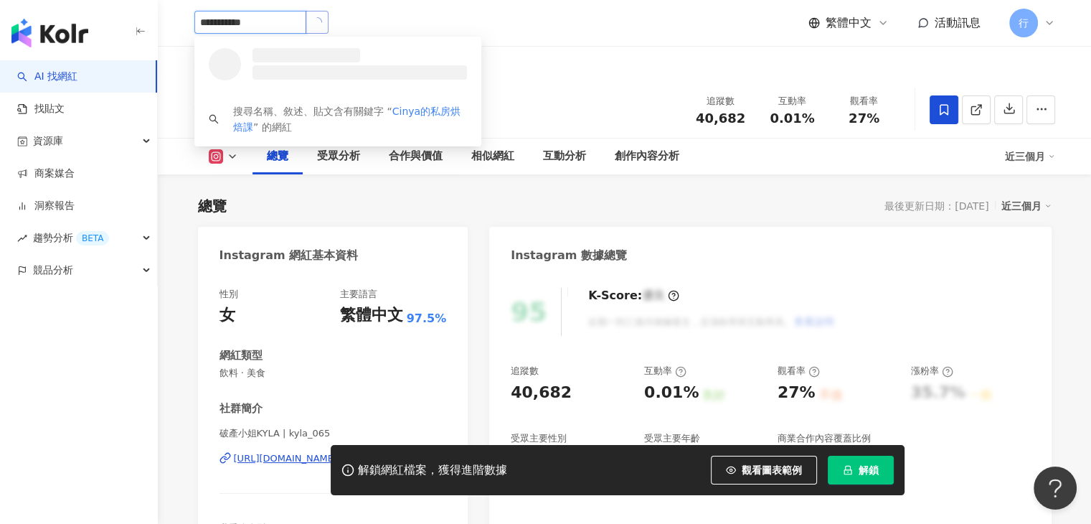
click at [324, 24] on icon "loading" at bounding box center [317, 22] width 13 height 13
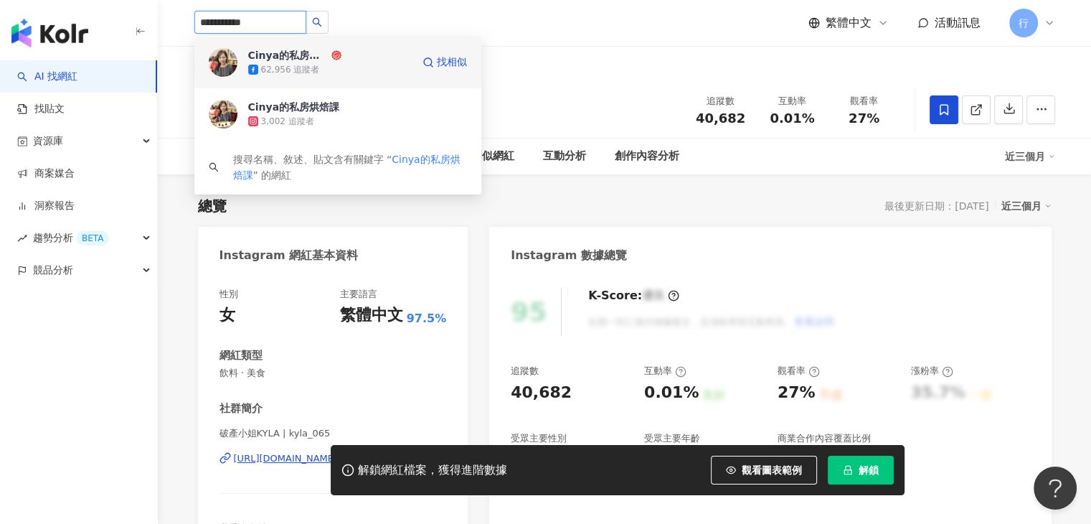
click at [306, 60] on div "Cinya的私房烘焙課" at bounding box center [288, 55] width 80 height 14
